Goal: Information Seeking & Learning: Learn about a topic

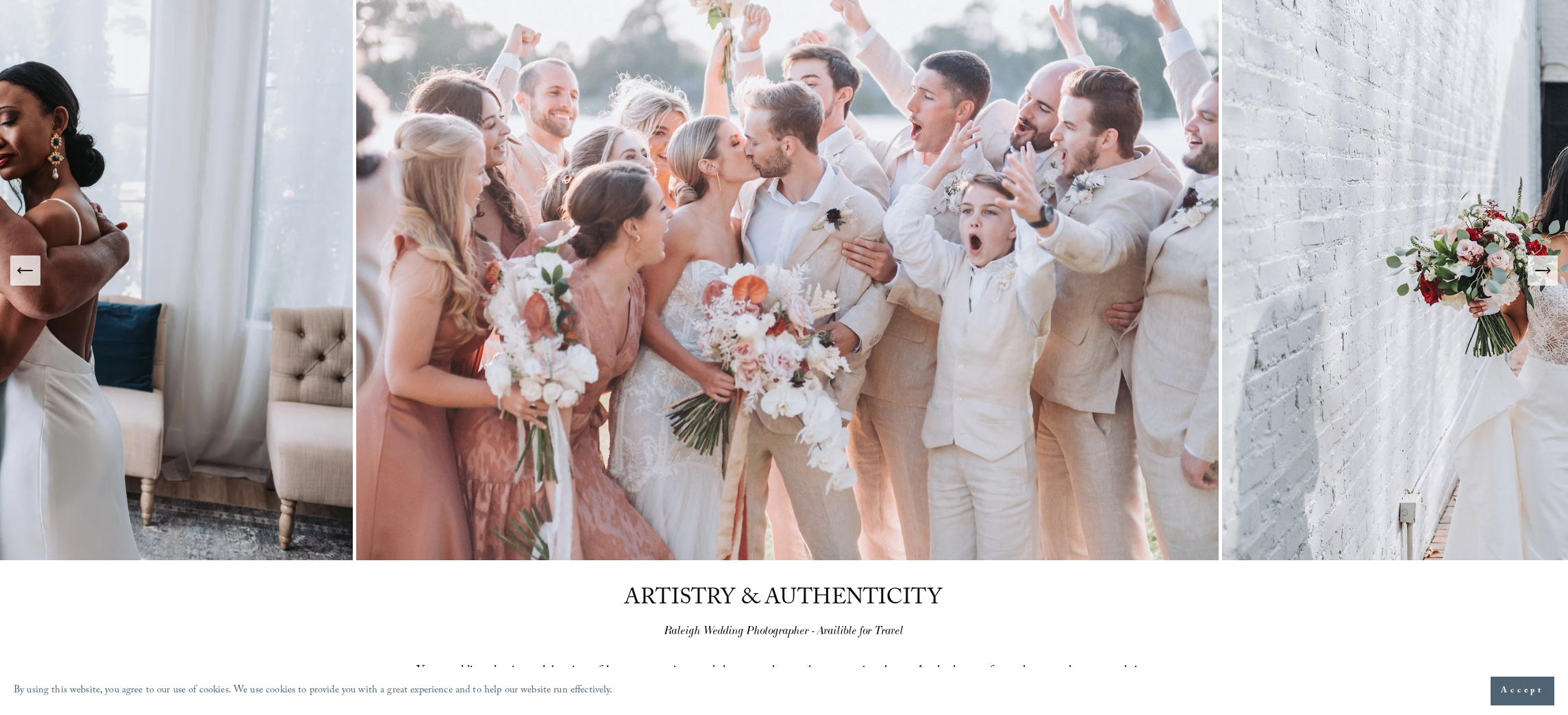
scroll to position [128, 0]
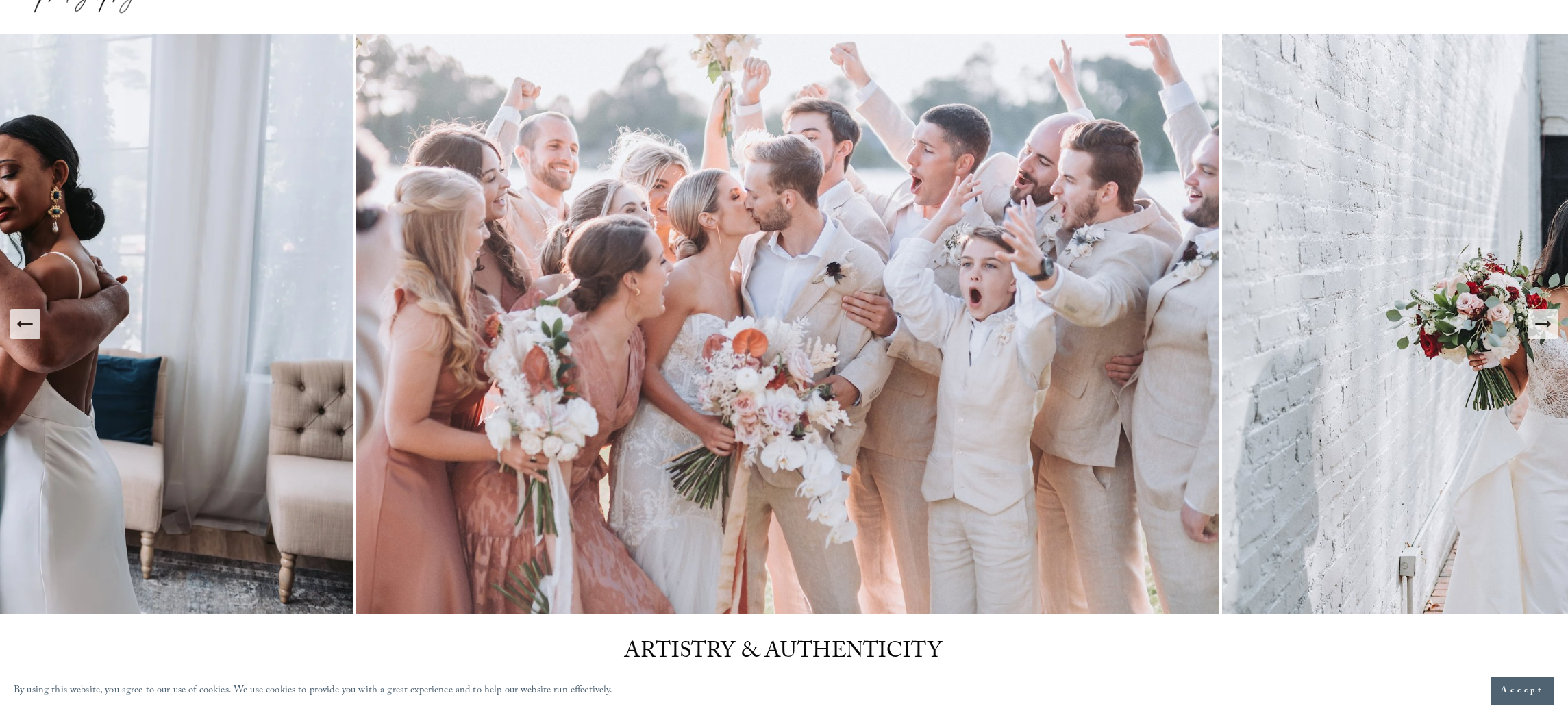
click at [1536, 326] on icon "Next Slide" at bounding box center [1541, 323] width 19 height 19
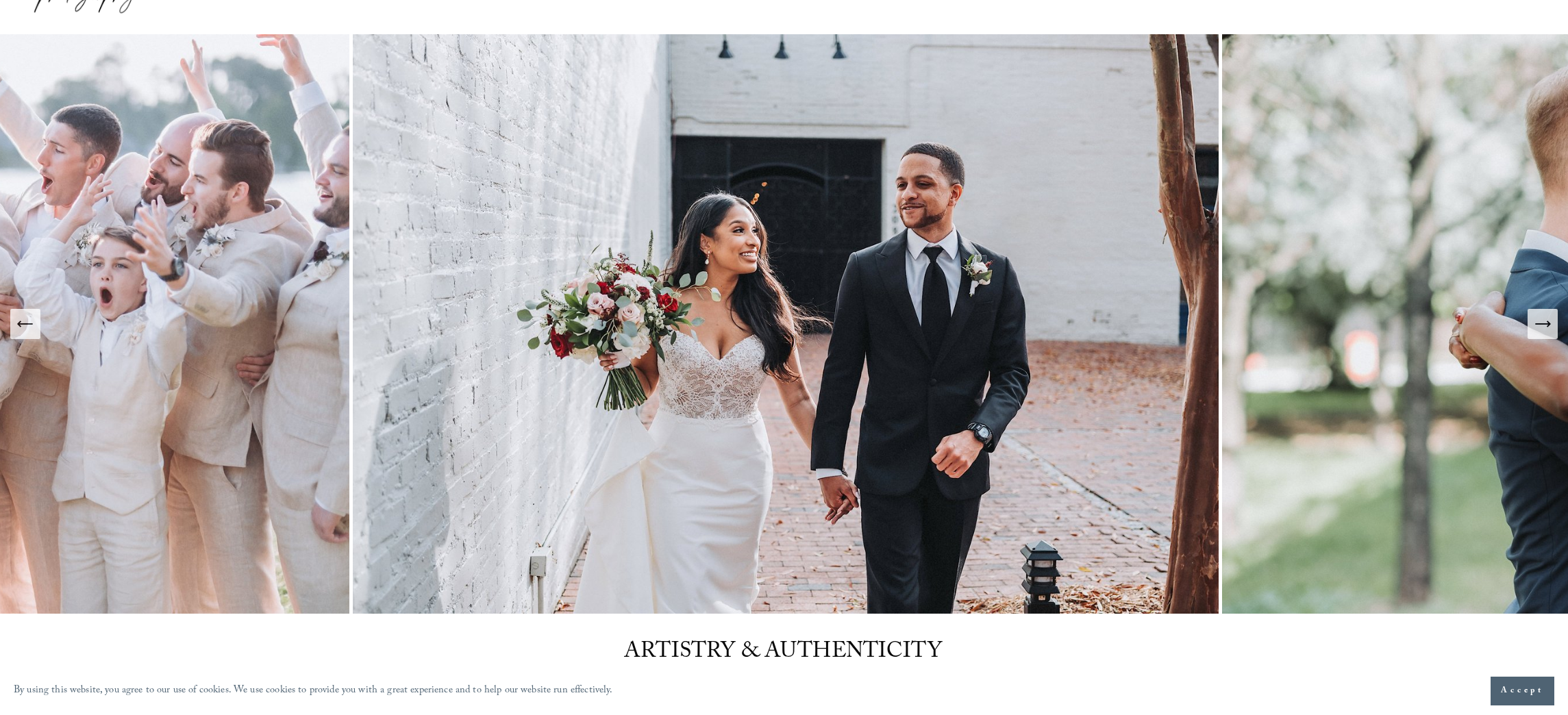
click at [1536, 324] on icon "Next Slide" at bounding box center [1541, 323] width 19 height 19
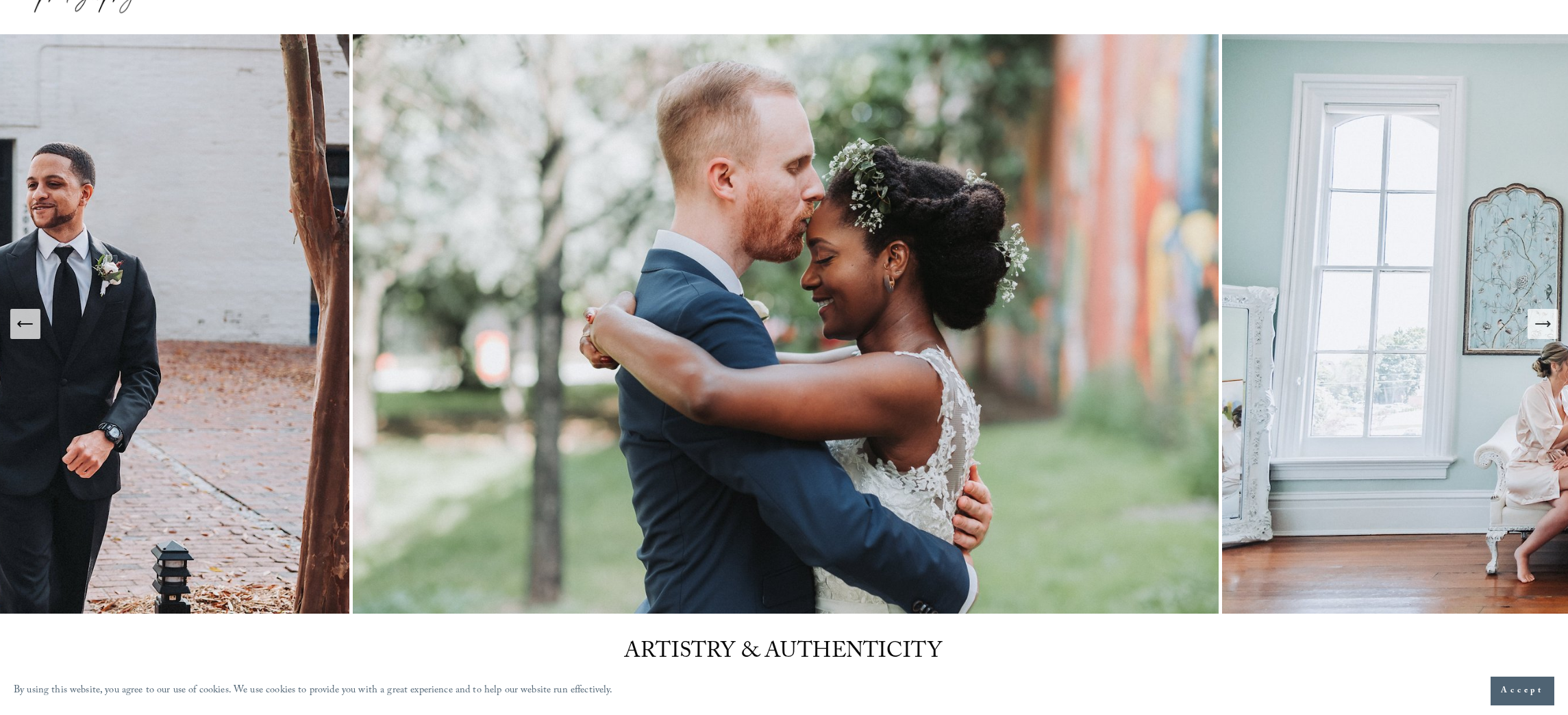
click at [1536, 324] on icon "Next Slide" at bounding box center [1541, 323] width 19 height 19
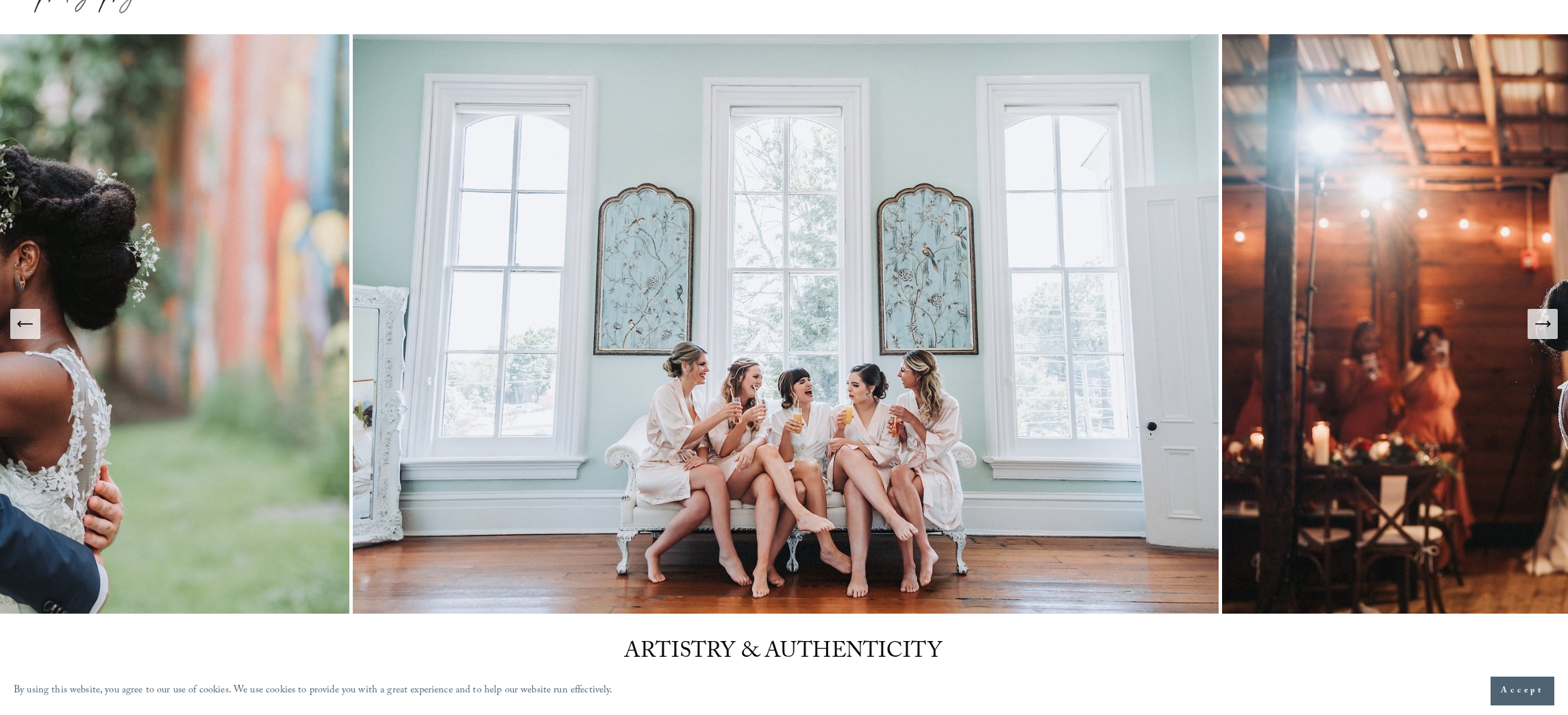
click at [1536, 324] on icon "Next Slide" at bounding box center [1541, 323] width 19 height 19
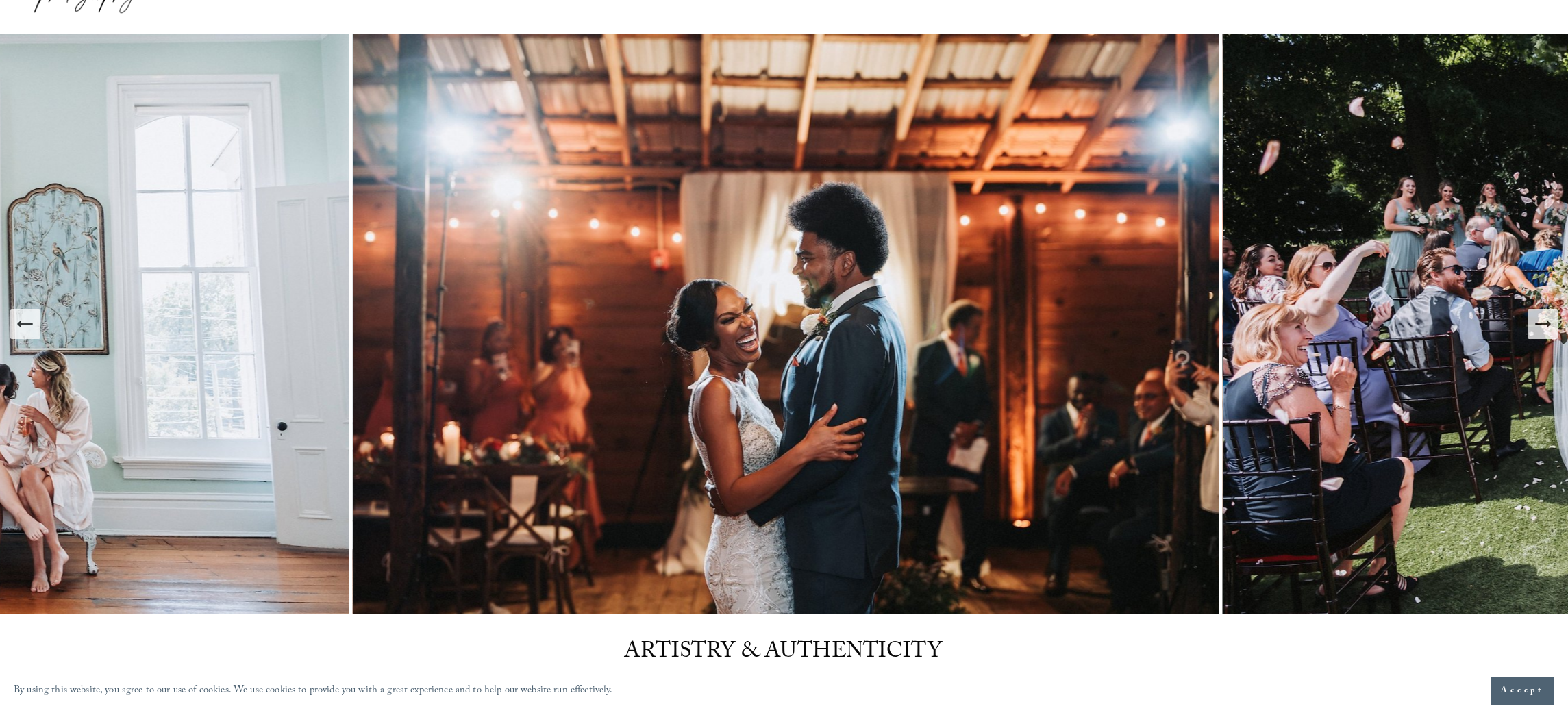
click at [1536, 324] on icon "Next Slide" at bounding box center [1541, 323] width 19 height 19
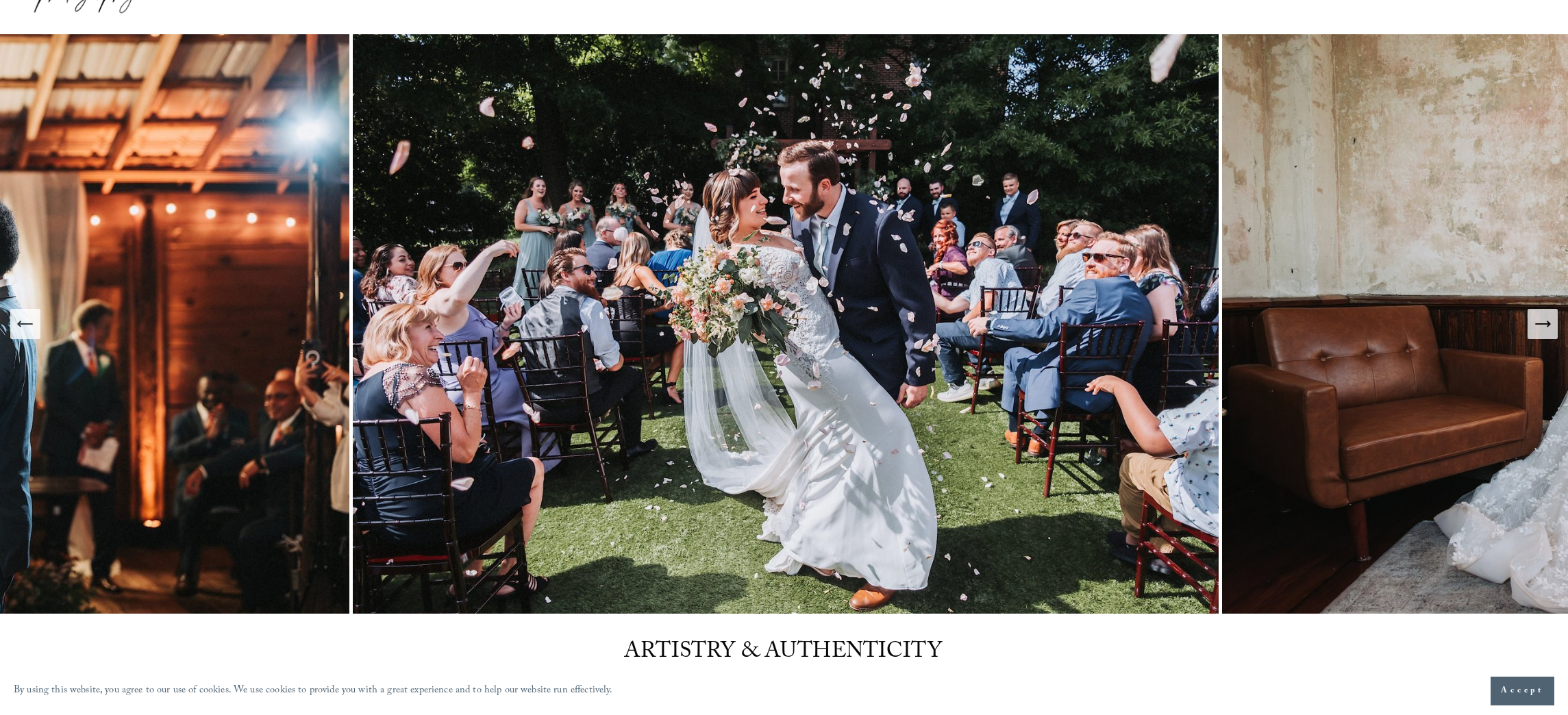
click at [1536, 324] on icon "Next Slide" at bounding box center [1541, 323] width 19 height 19
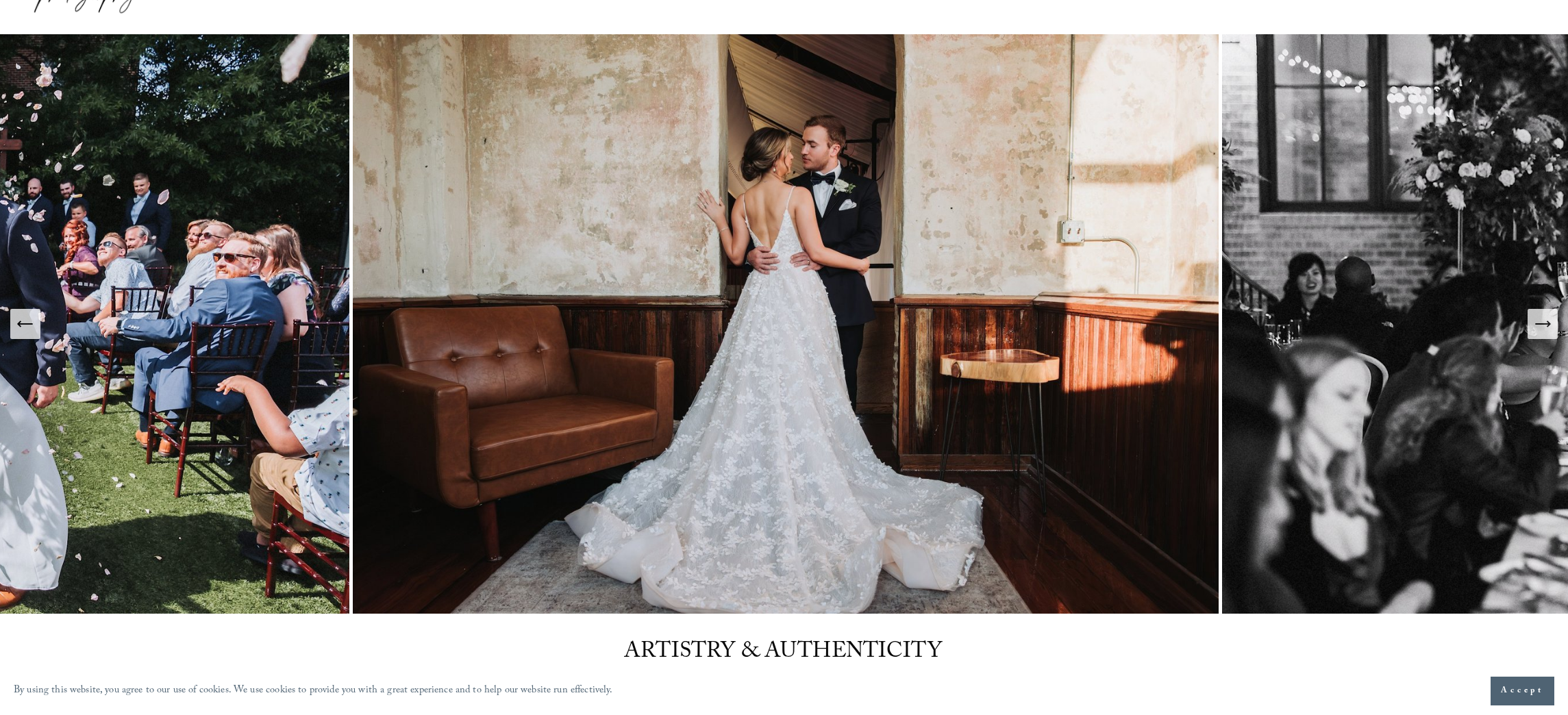
click at [1536, 324] on icon "Next Slide" at bounding box center [1541, 323] width 19 height 19
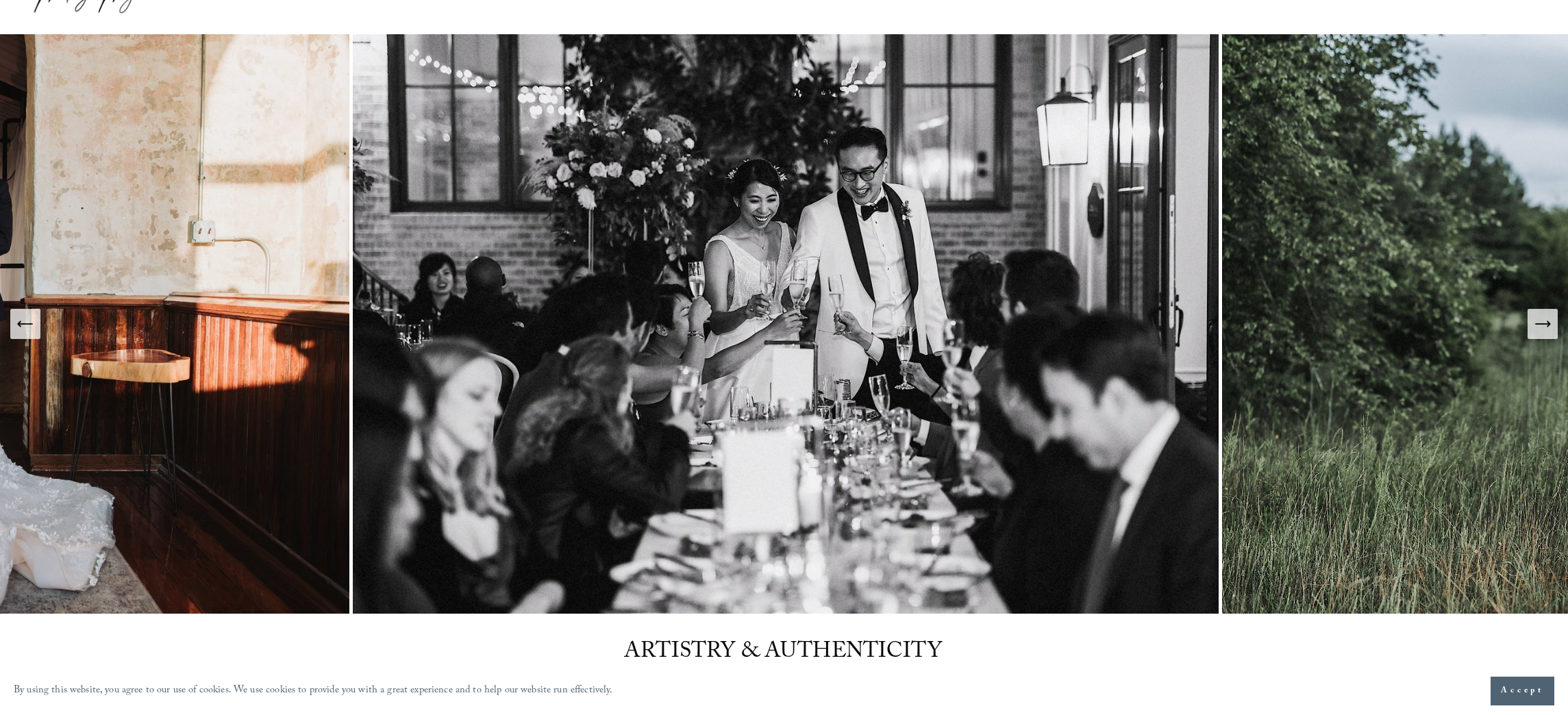
click at [1536, 324] on icon "Next Slide" at bounding box center [1541, 323] width 19 height 19
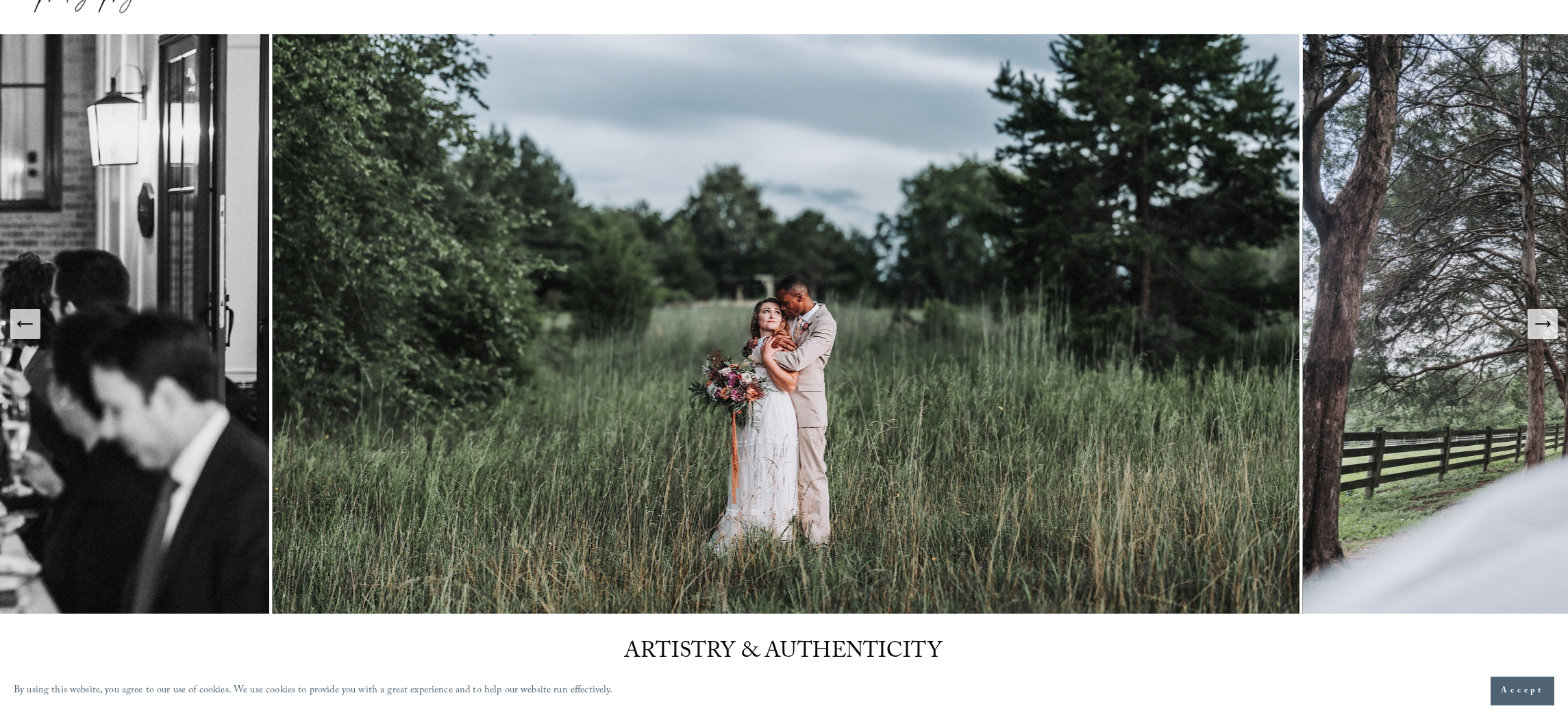
click at [1536, 324] on icon "Next Slide" at bounding box center [1541, 323] width 19 height 19
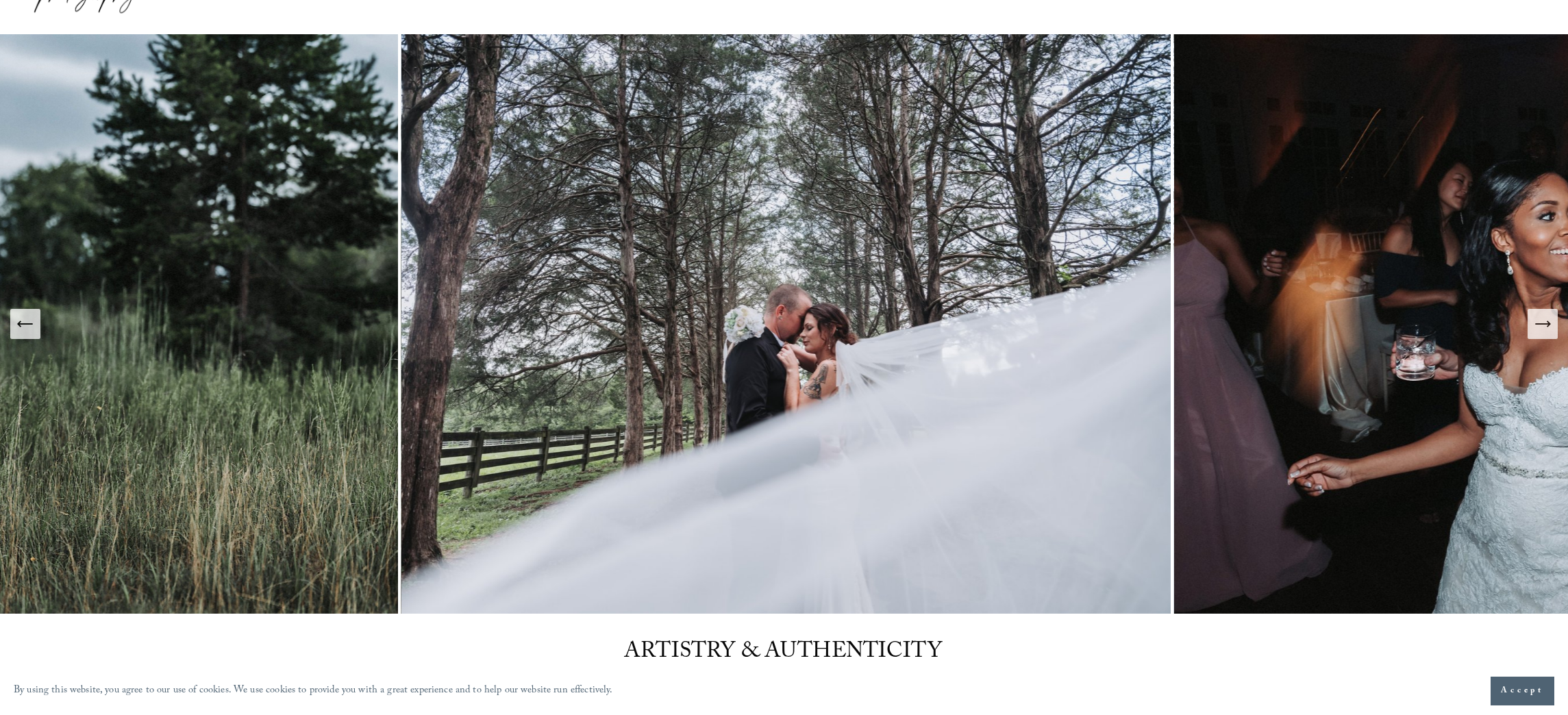
click at [1536, 324] on icon "Next Slide" at bounding box center [1541, 323] width 19 height 19
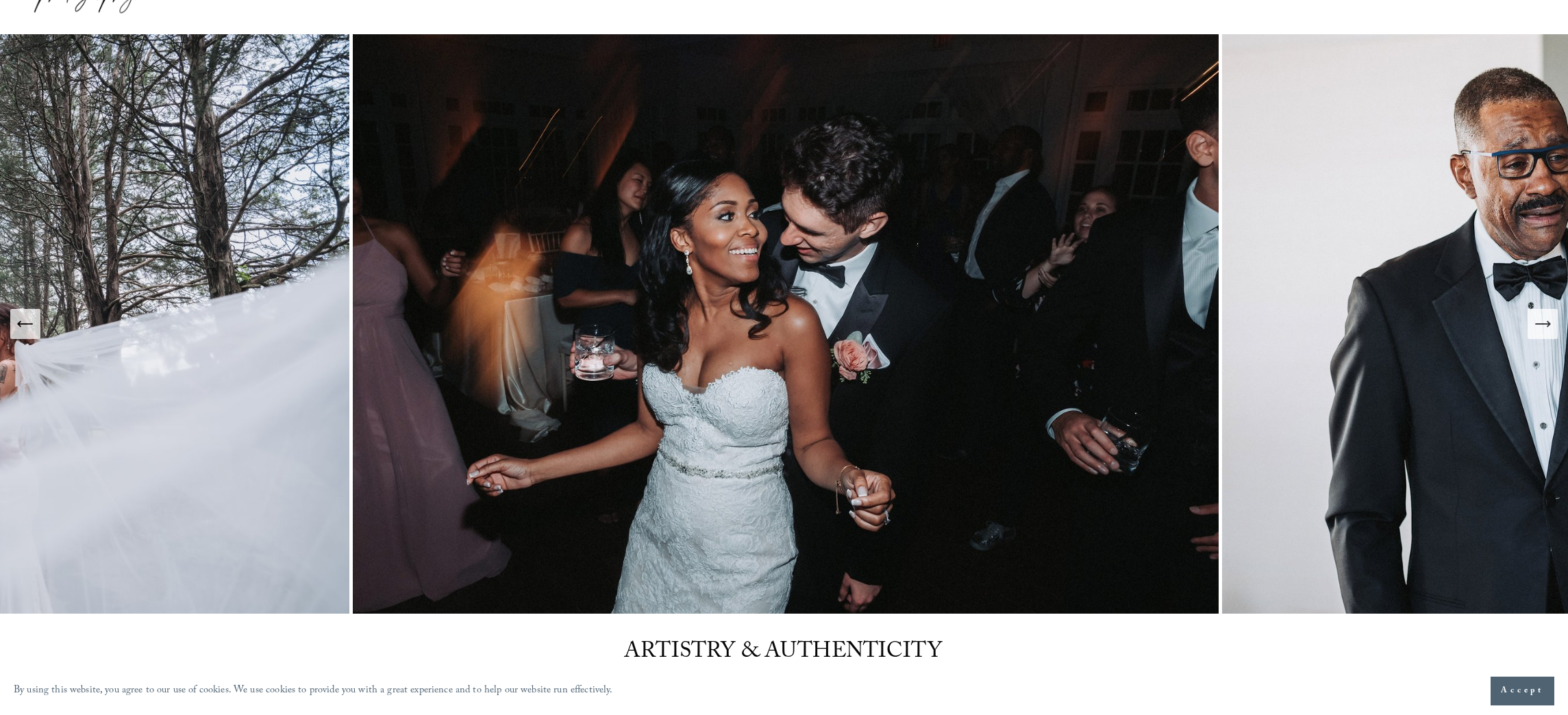
click at [1536, 324] on icon "Next Slide" at bounding box center [1541, 323] width 19 height 19
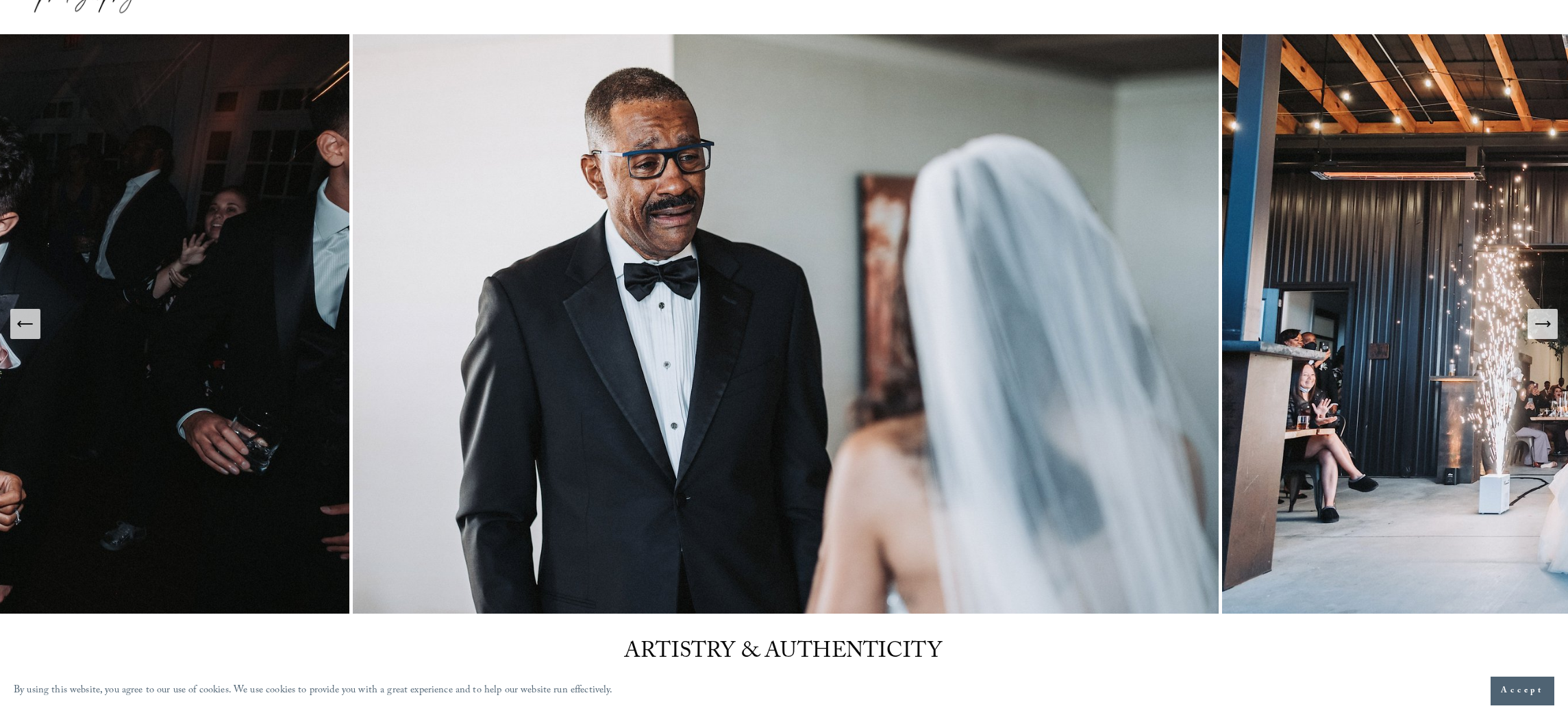
click at [1536, 324] on icon "Next Slide" at bounding box center [1541, 323] width 19 height 19
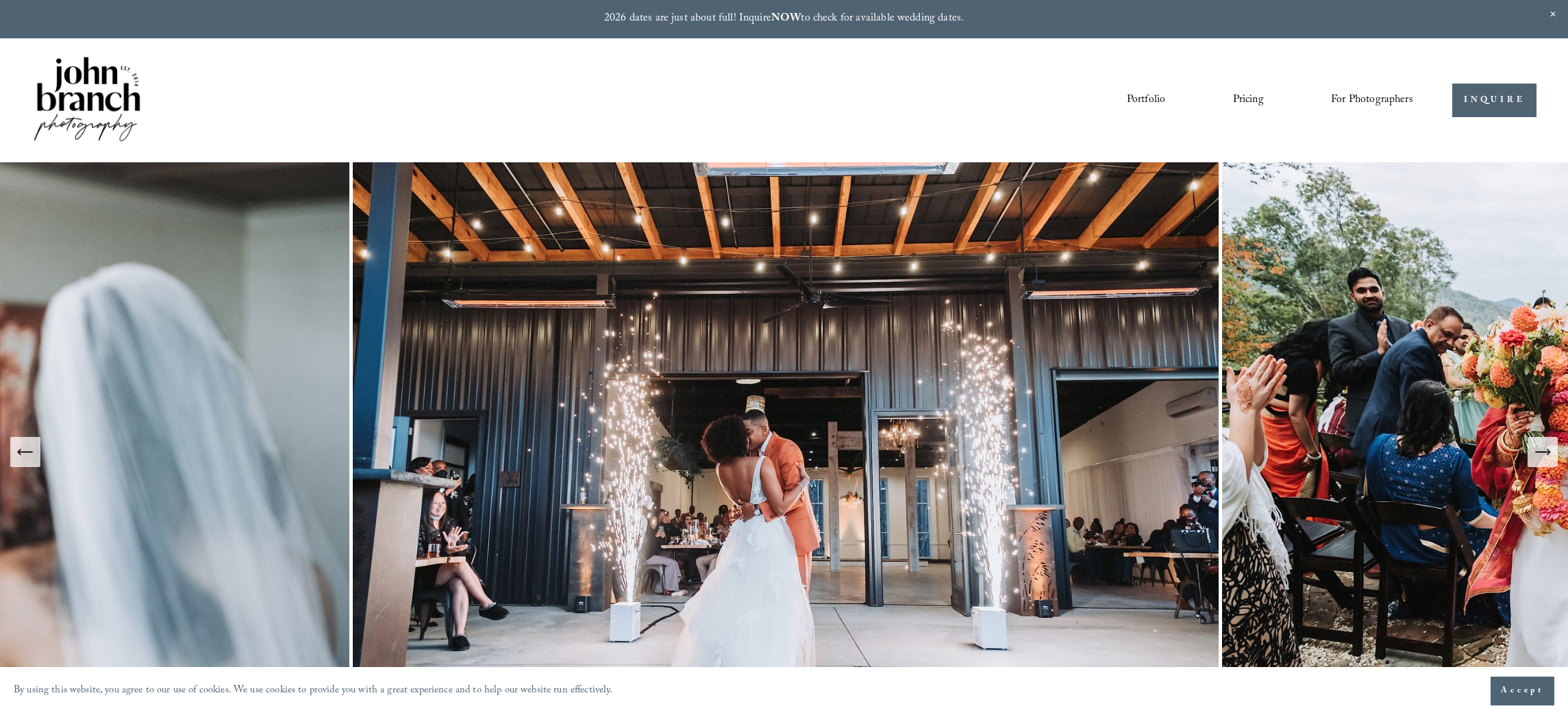
scroll to position [66, 0]
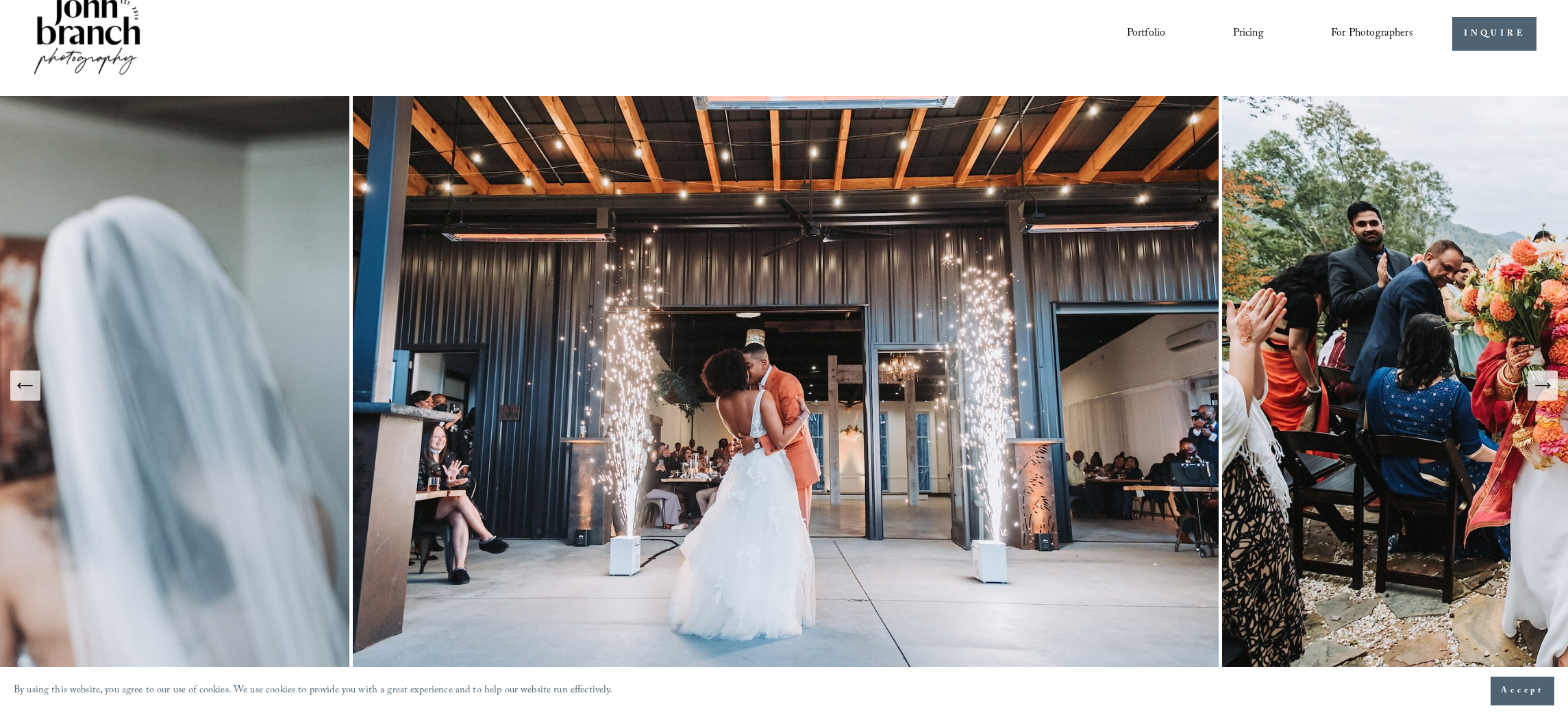
click at [34, 399] on button "Previous Slide" at bounding box center [25, 385] width 31 height 31
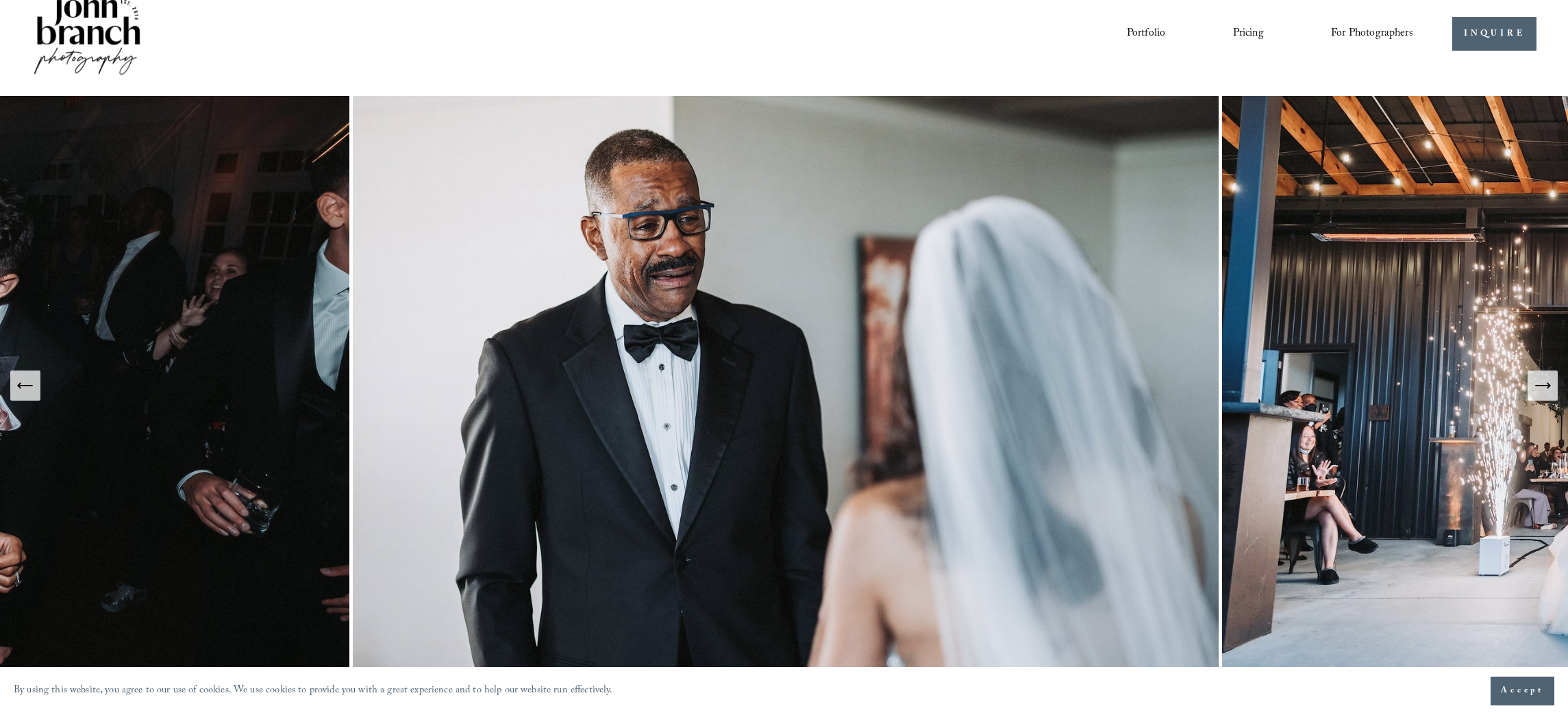
click at [33, 392] on icon "Previous Slide" at bounding box center [25, 385] width 19 height 19
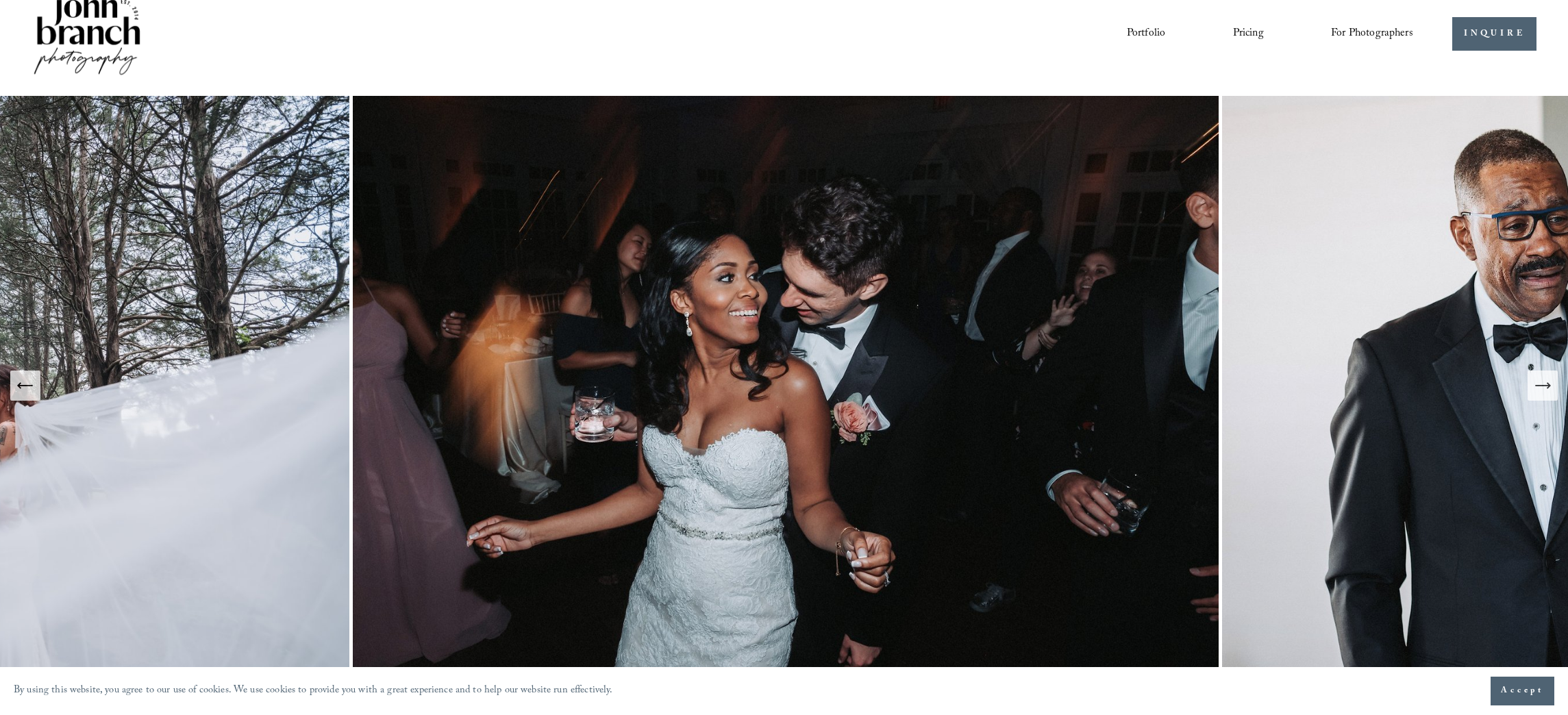
click at [33, 392] on icon "Previous Slide" at bounding box center [25, 385] width 19 height 19
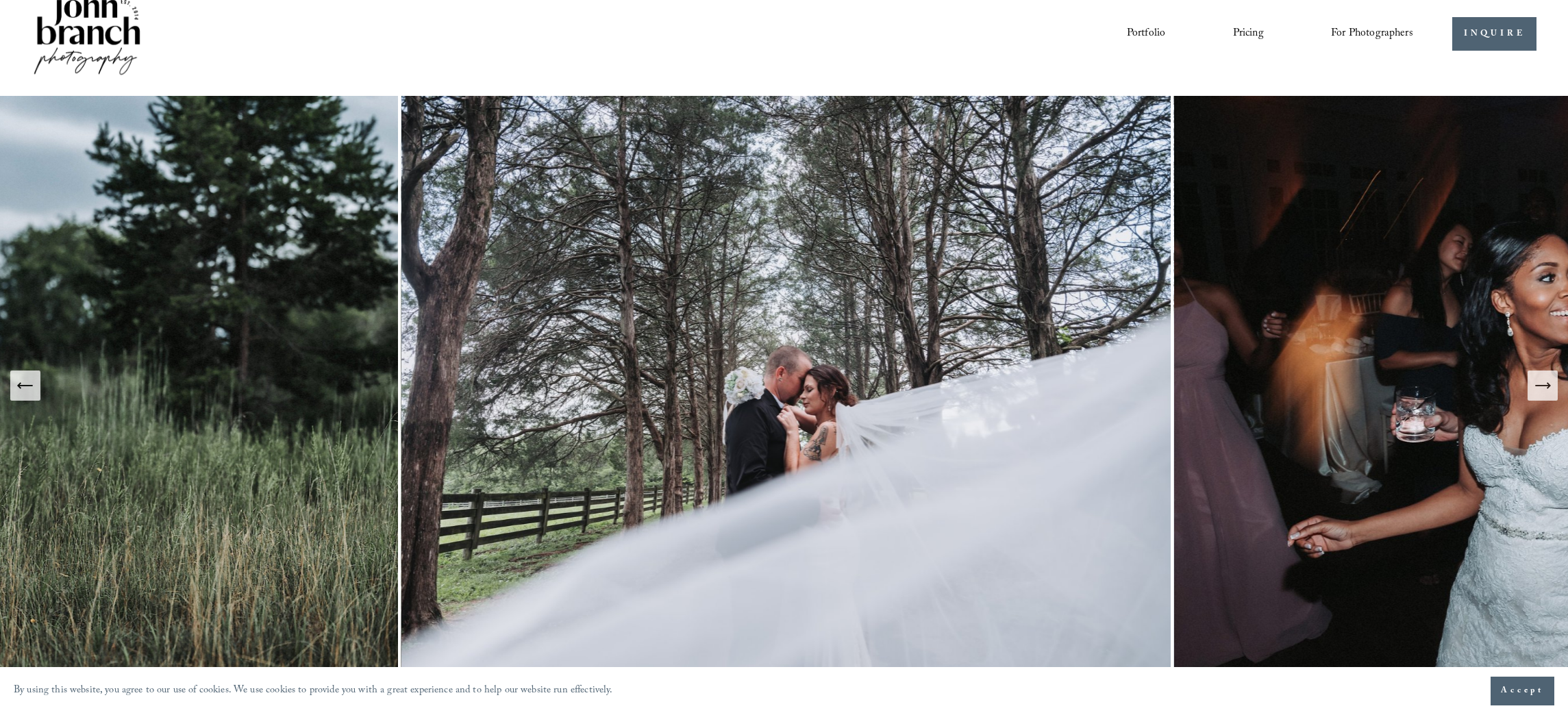
click at [1552, 386] on button "Next Slide" at bounding box center [1542, 385] width 31 height 31
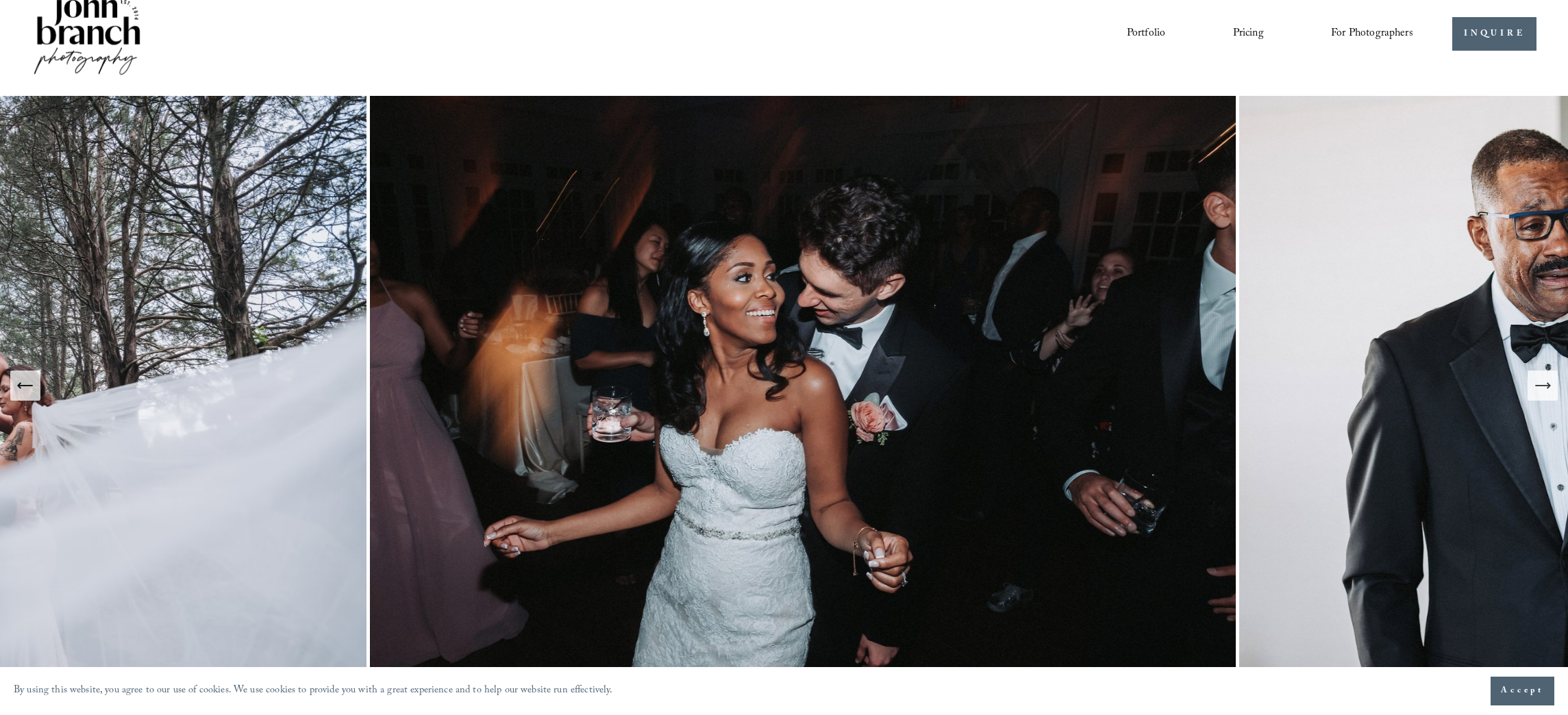
click at [1552, 386] on button "Next Slide" at bounding box center [1542, 385] width 31 height 31
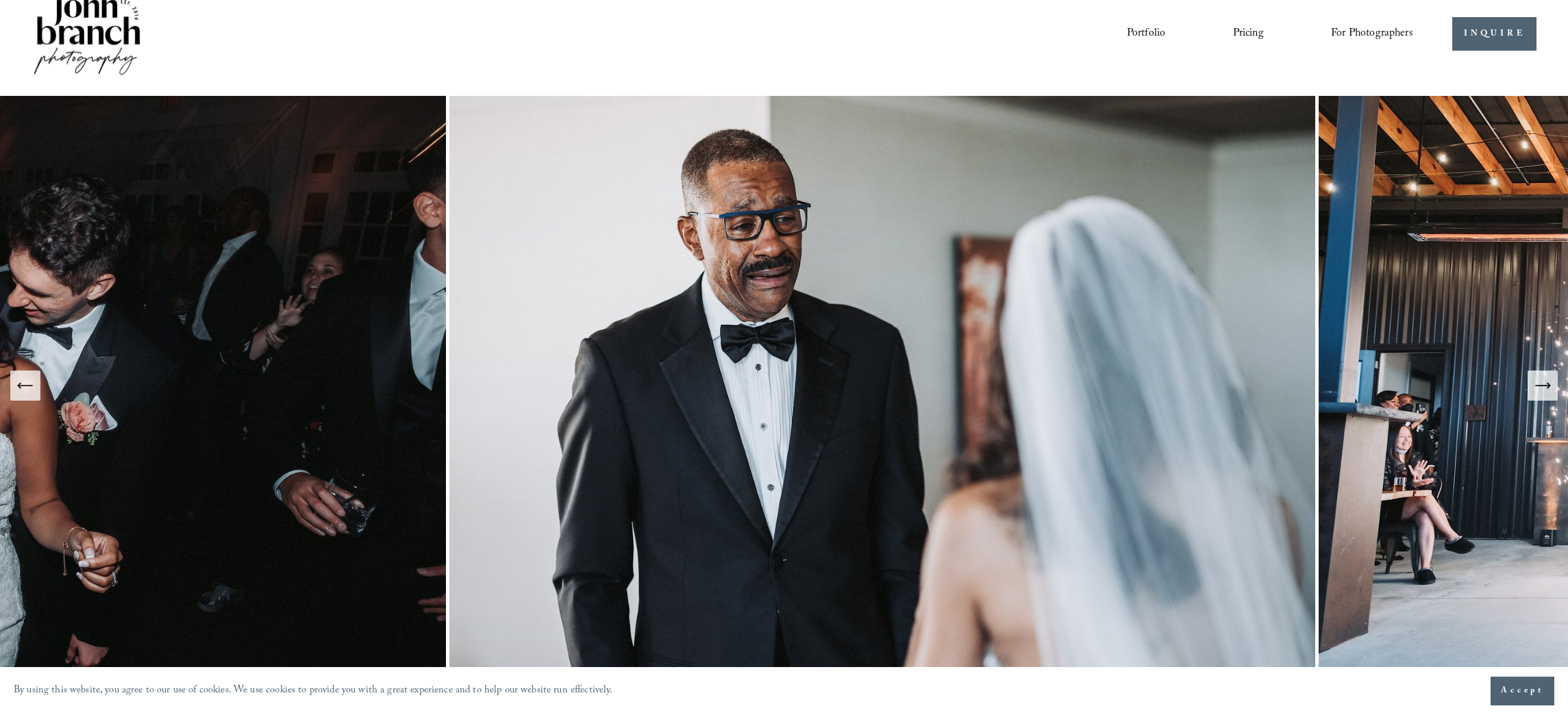
click at [1552, 386] on button "Next Slide" at bounding box center [1542, 385] width 31 height 31
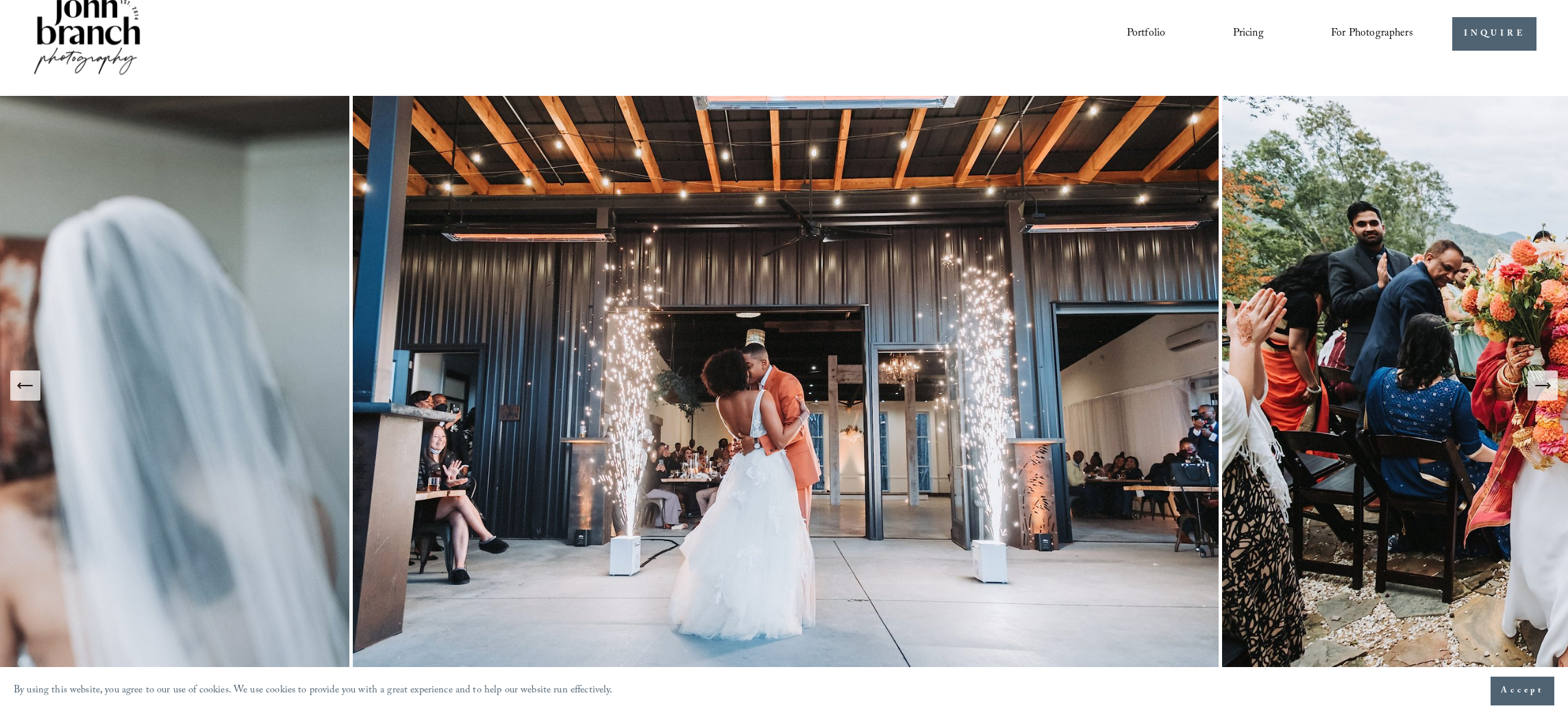
click at [1552, 386] on button "Next Slide" at bounding box center [1542, 385] width 31 height 31
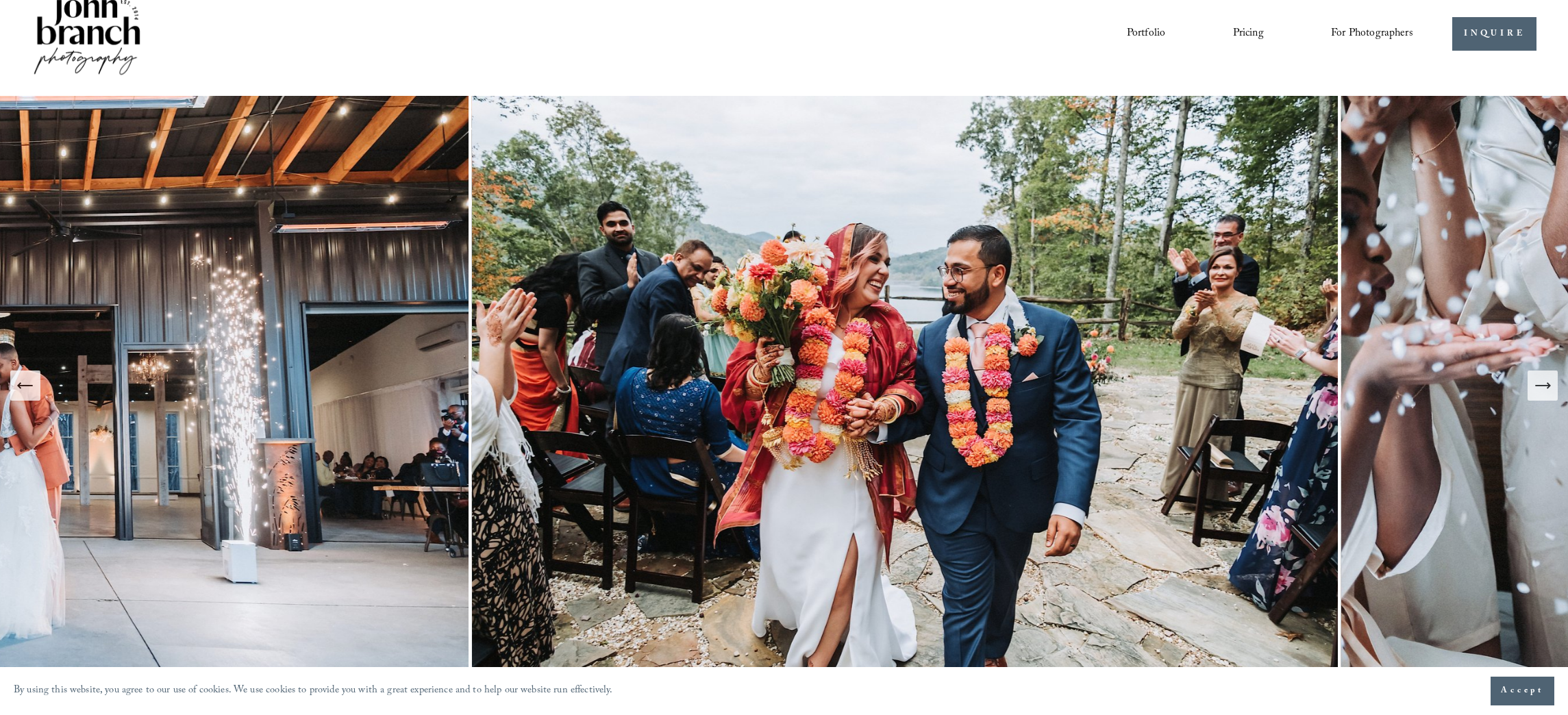
click at [1552, 386] on button "Next Slide" at bounding box center [1542, 385] width 31 height 31
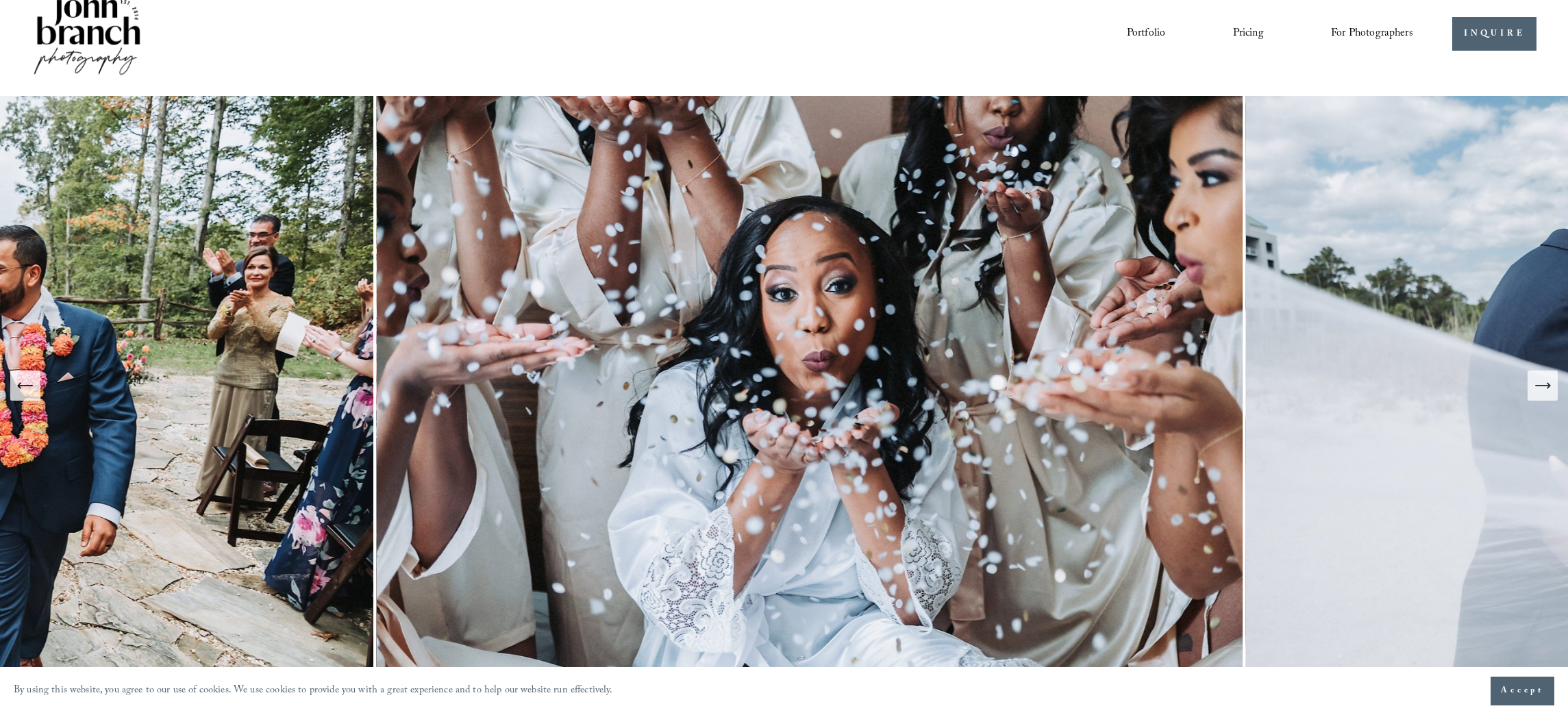
click at [1552, 386] on button "Next Slide" at bounding box center [1542, 385] width 31 height 31
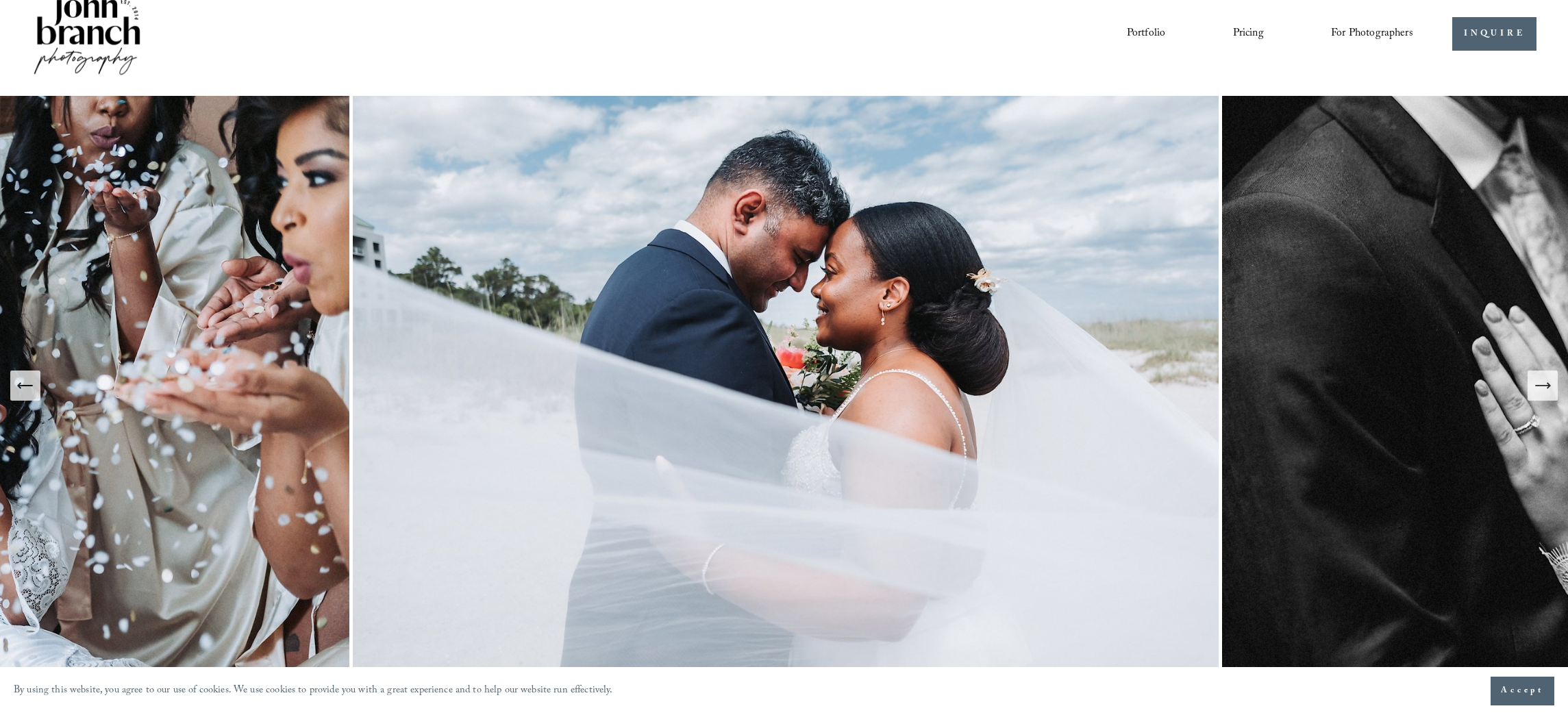
click at [1552, 386] on button "Next Slide" at bounding box center [1542, 385] width 31 height 31
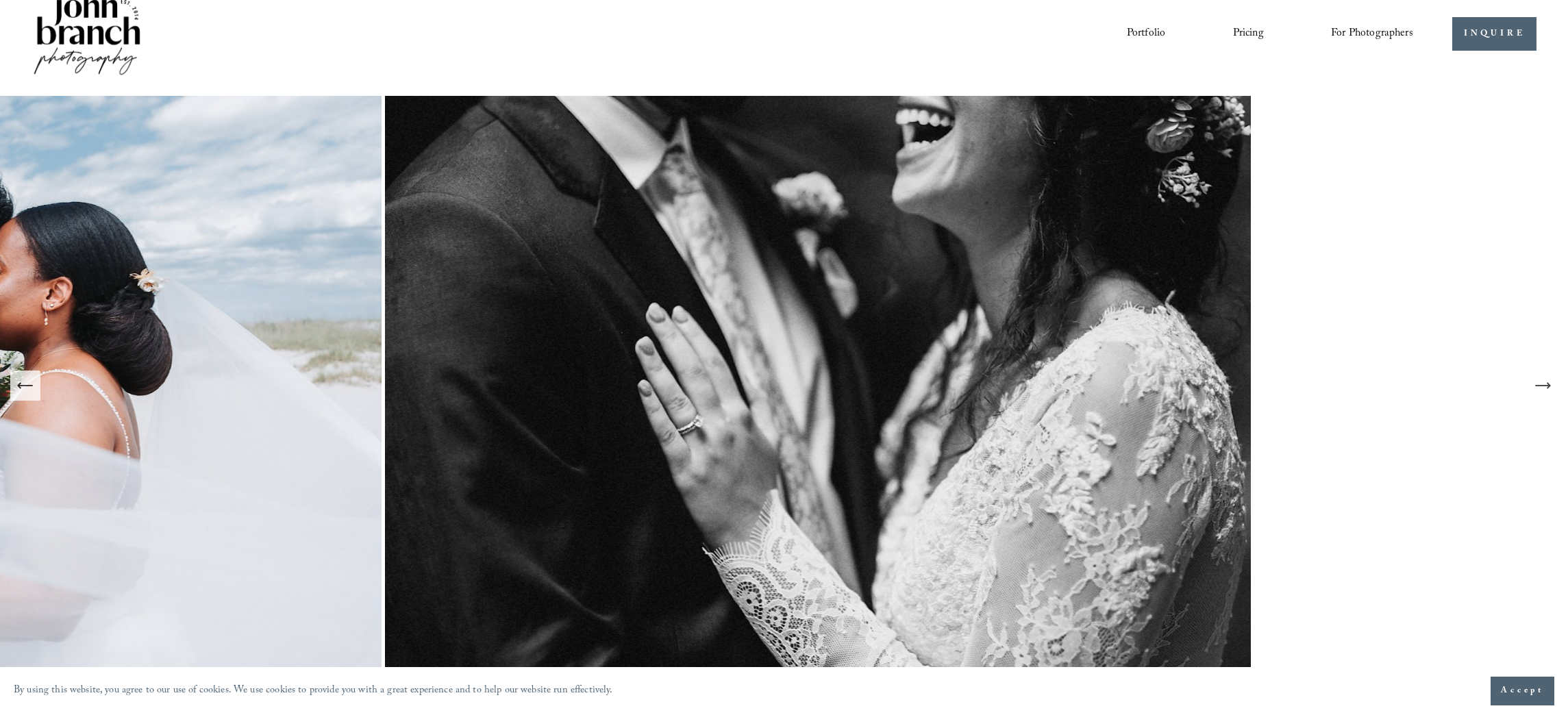
click at [1552, 386] on button "Next Slide" at bounding box center [1542, 385] width 31 height 31
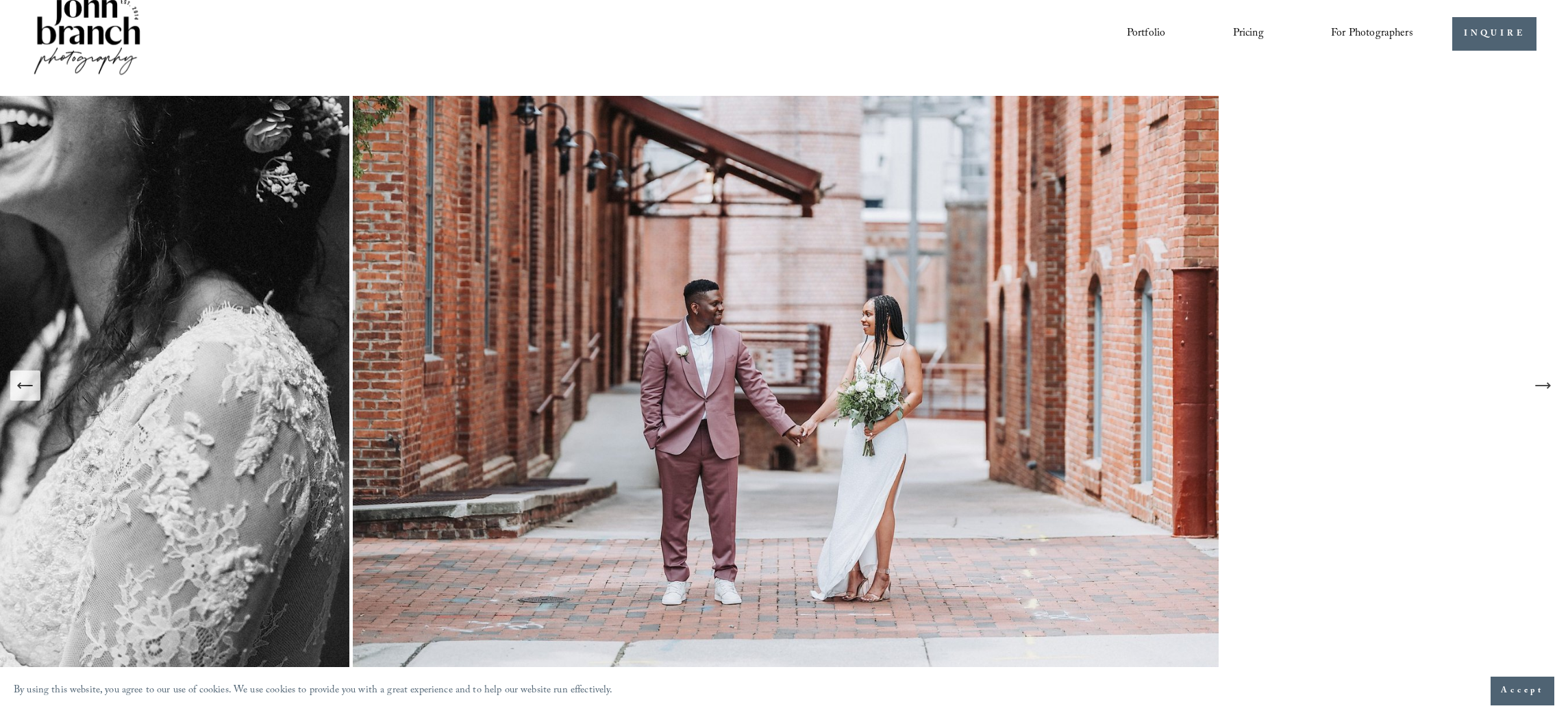
click at [1552, 386] on button "Next Slide" at bounding box center [1542, 385] width 31 height 31
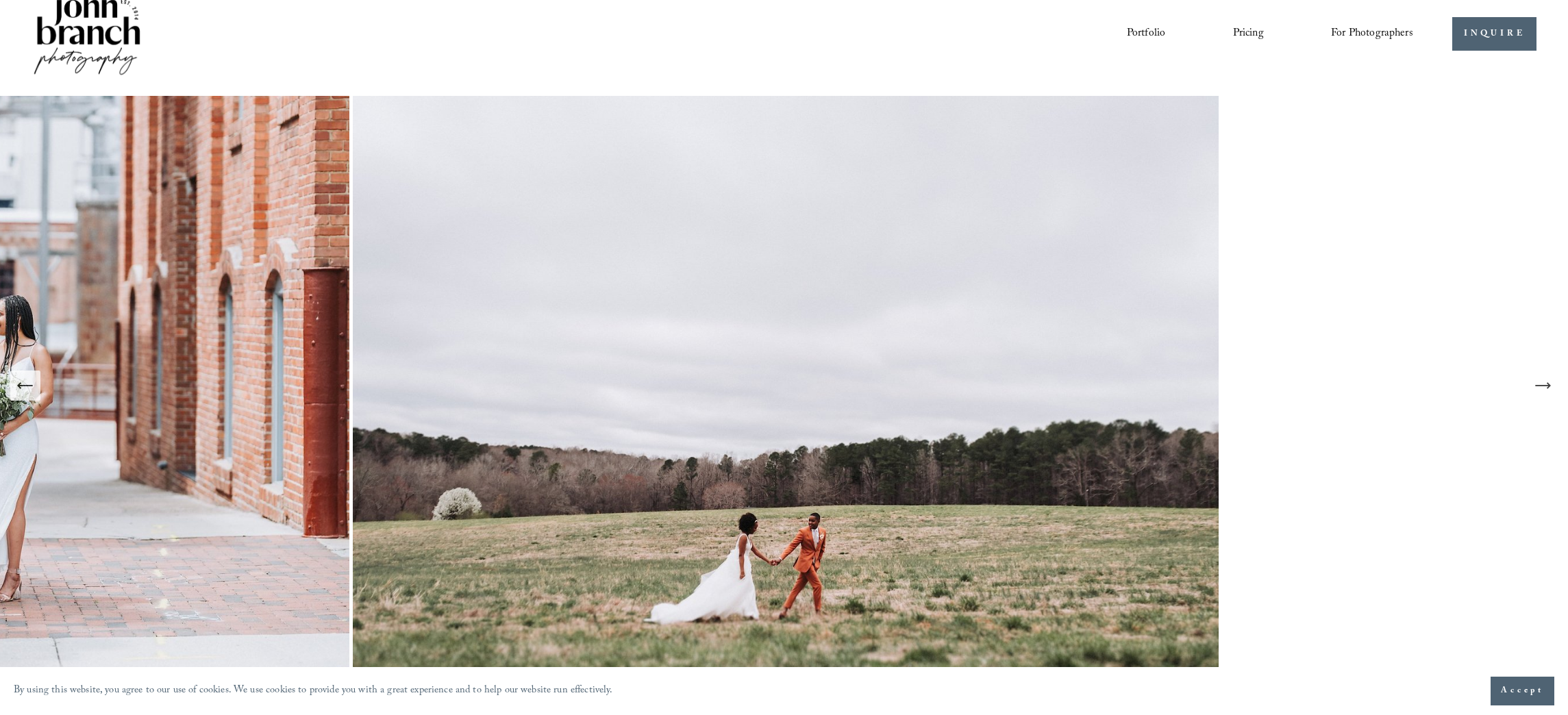
click at [1552, 386] on button "Next Slide" at bounding box center [1542, 385] width 31 height 31
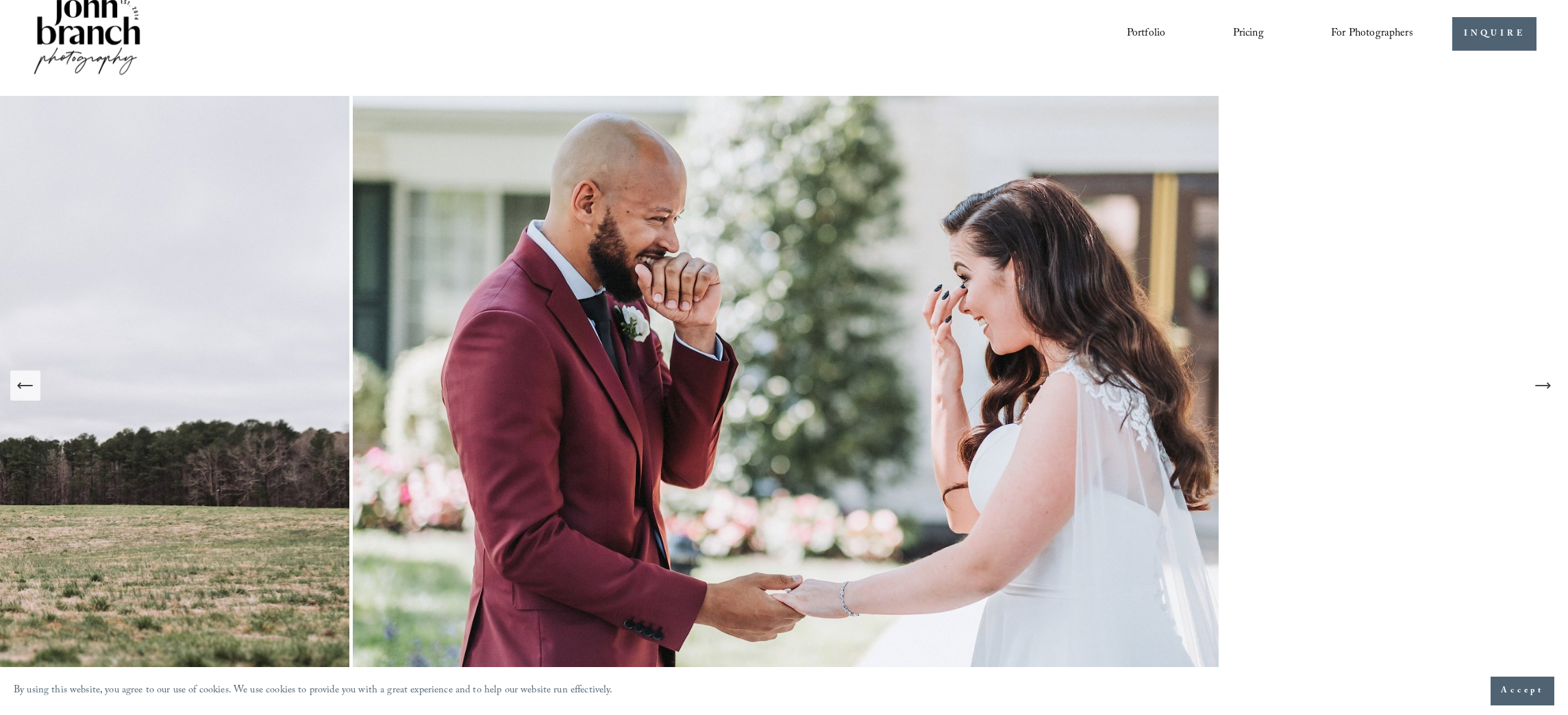
click at [1552, 386] on button "Next Slide" at bounding box center [1542, 385] width 31 height 31
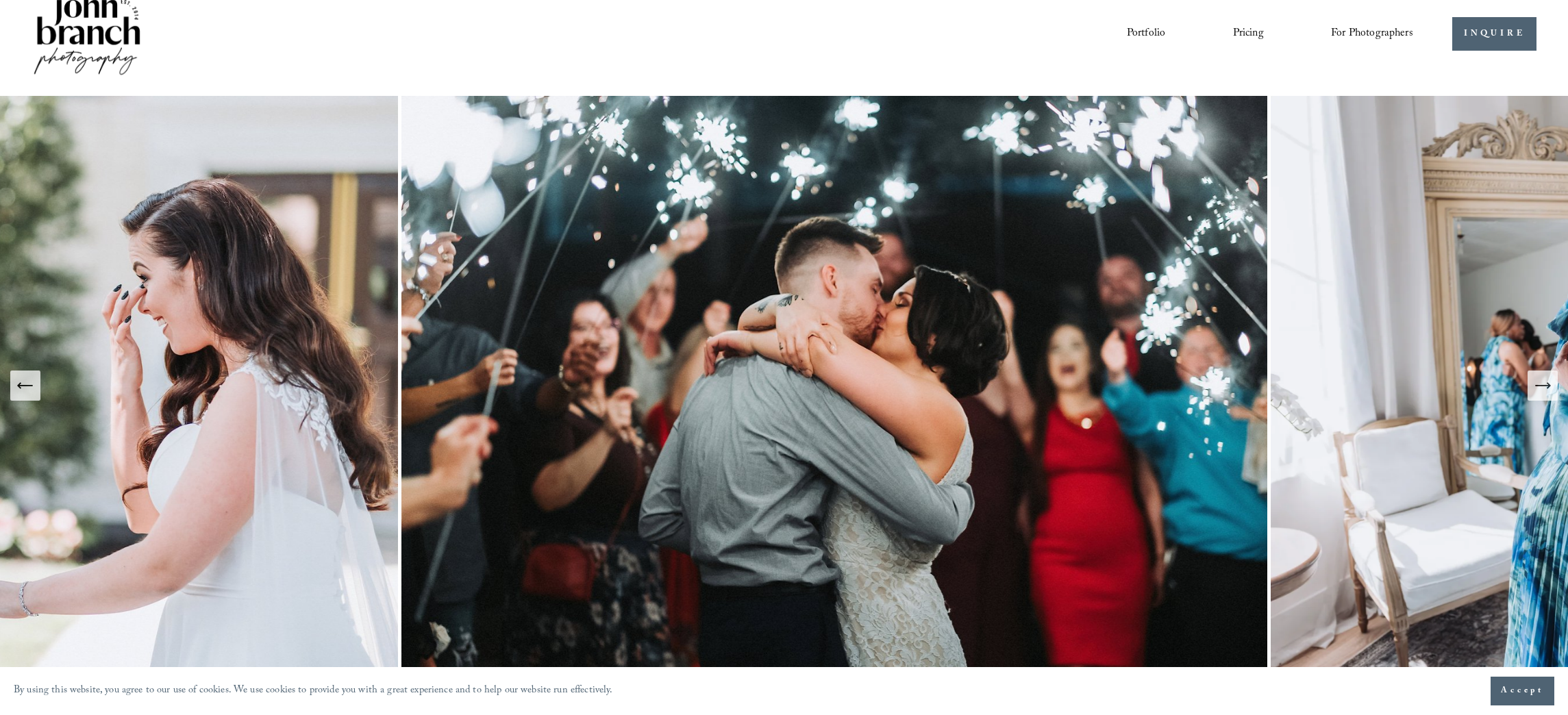
click at [1552, 386] on button "Next Slide" at bounding box center [1542, 385] width 31 height 31
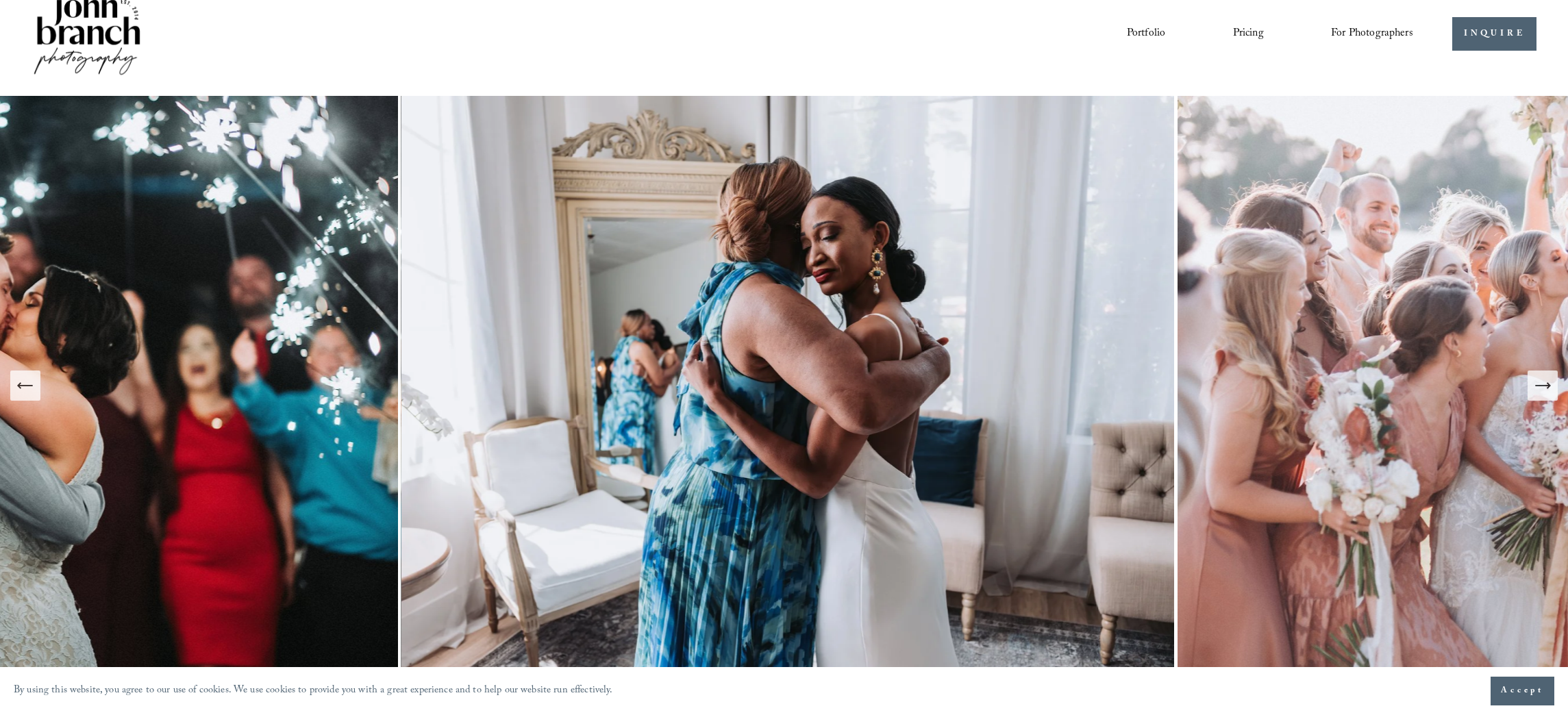
click at [1552, 386] on button "Next Slide" at bounding box center [1542, 385] width 31 height 31
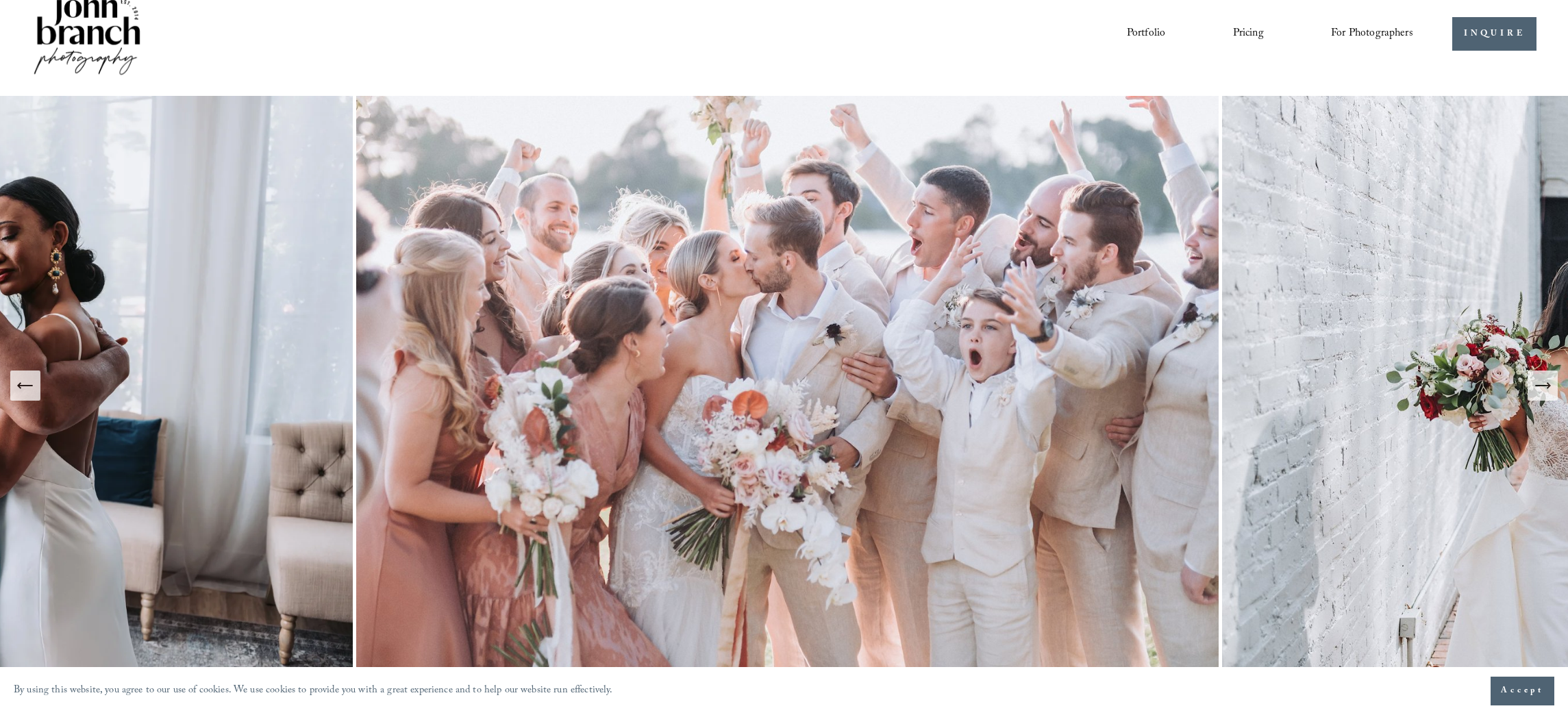
click at [1552, 386] on button "Next Slide" at bounding box center [1542, 385] width 31 height 31
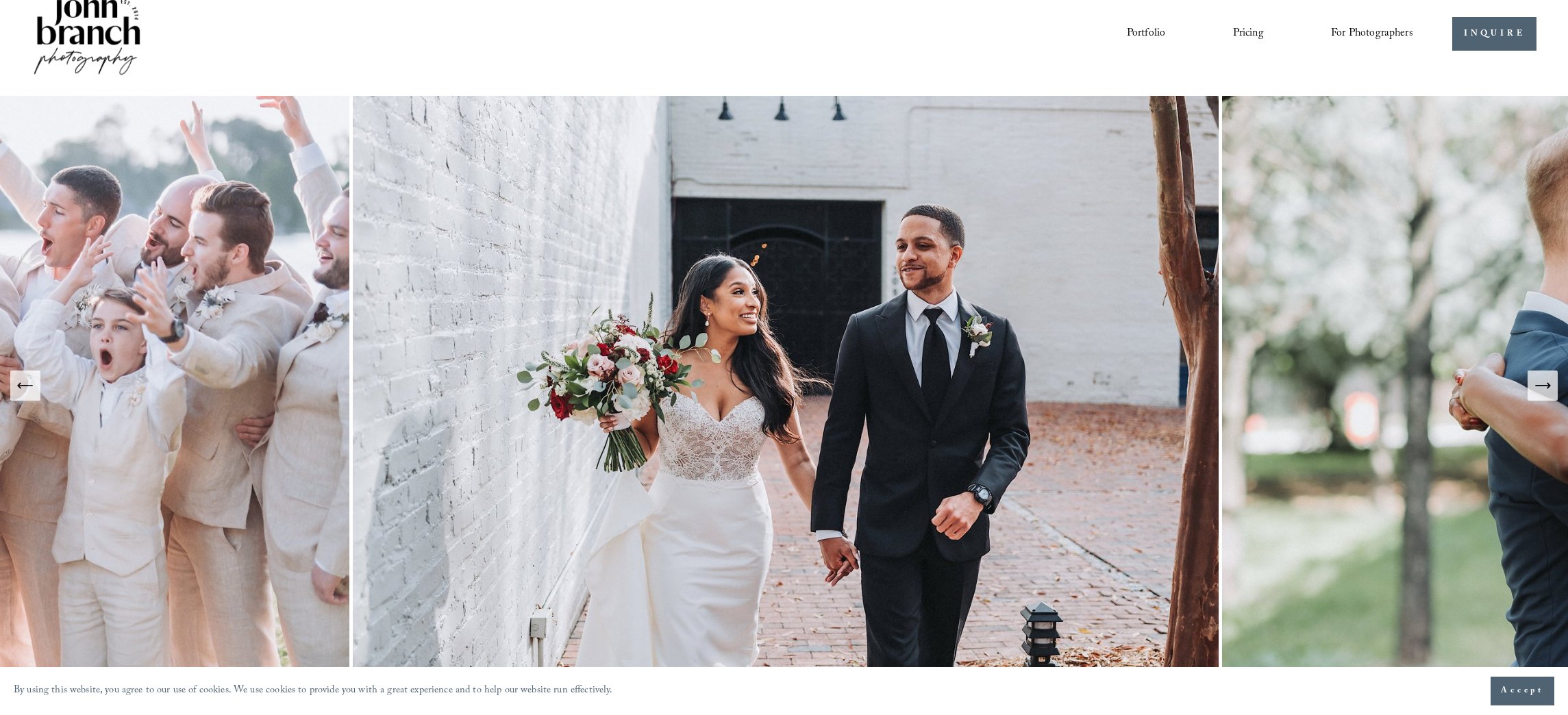
click at [1246, 35] on link "Pricing" at bounding box center [1247, 34] width 31 height 24
